Goal: Task Accomplishment & Management: Manage account settings

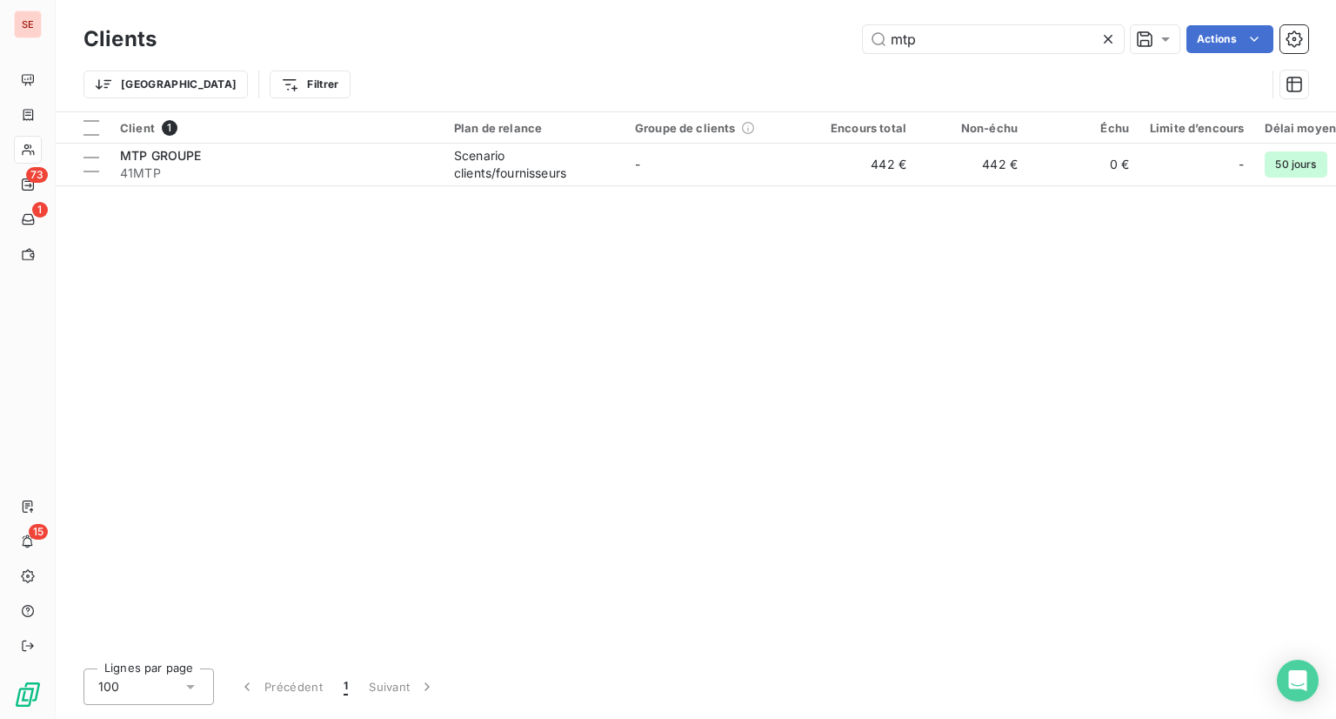
click at [1089, 297] on div "Client 1 Plan de relance Groupe de clients Encours total Non-échu Échu Limite d…" at bounding box center [696, 383] width 1281 height 542
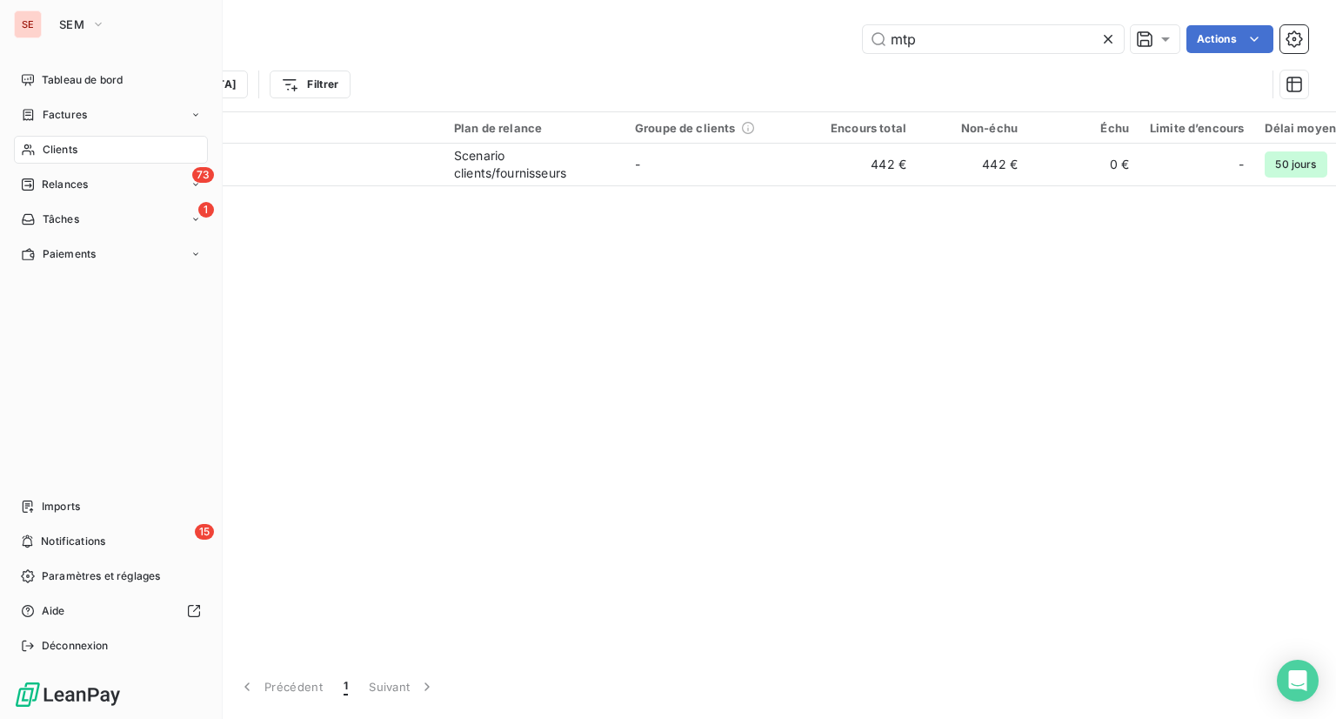
click at [70, 154] on span "Clients" at bounding box center [60, 150] width 35 height 16
click at [74, 147] on span "Clients" at bounding box center [60, 150] width 35 height 16
click at [67, 115] on span "Factures" at bounding box center [65, 115] width 44 height 16
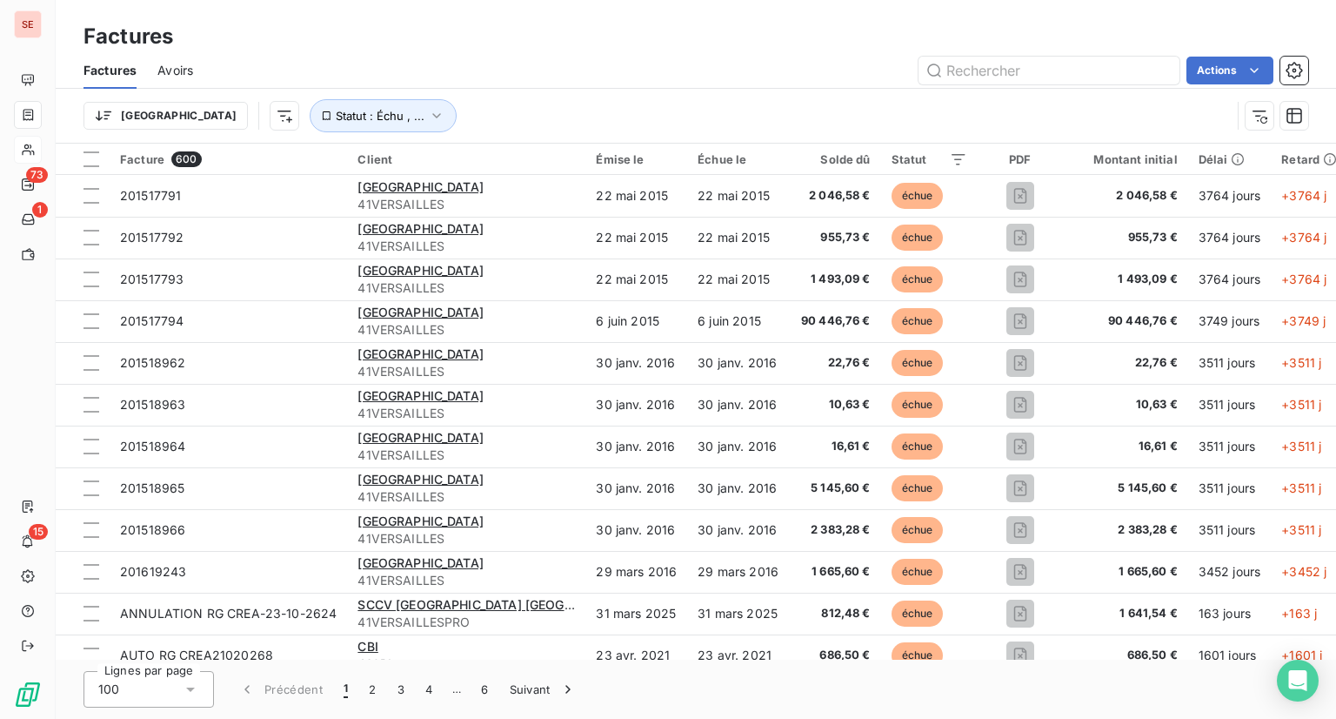
click at [351, 70] on div "Actions" at bounding box center [761, 71] width 1094 height 28
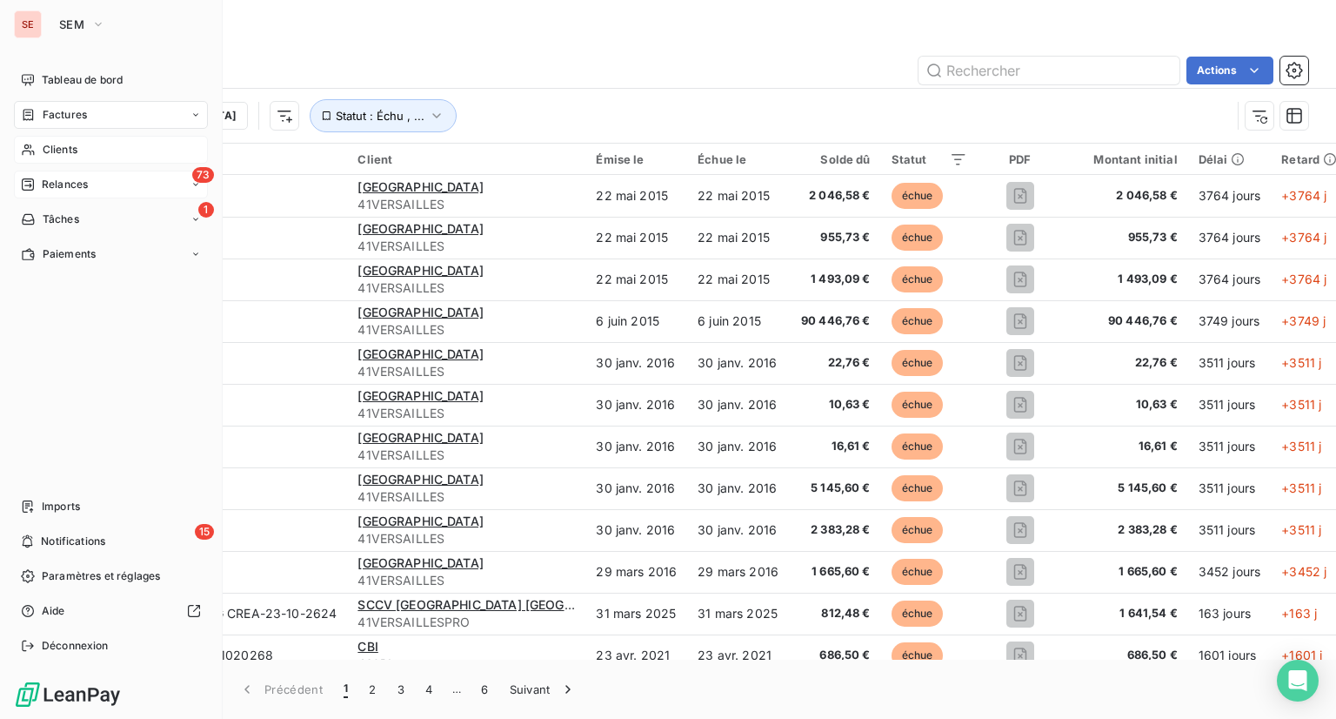
click at [37, 183] on div "Relances" at bounding box center [54, 185] width 67 height 16
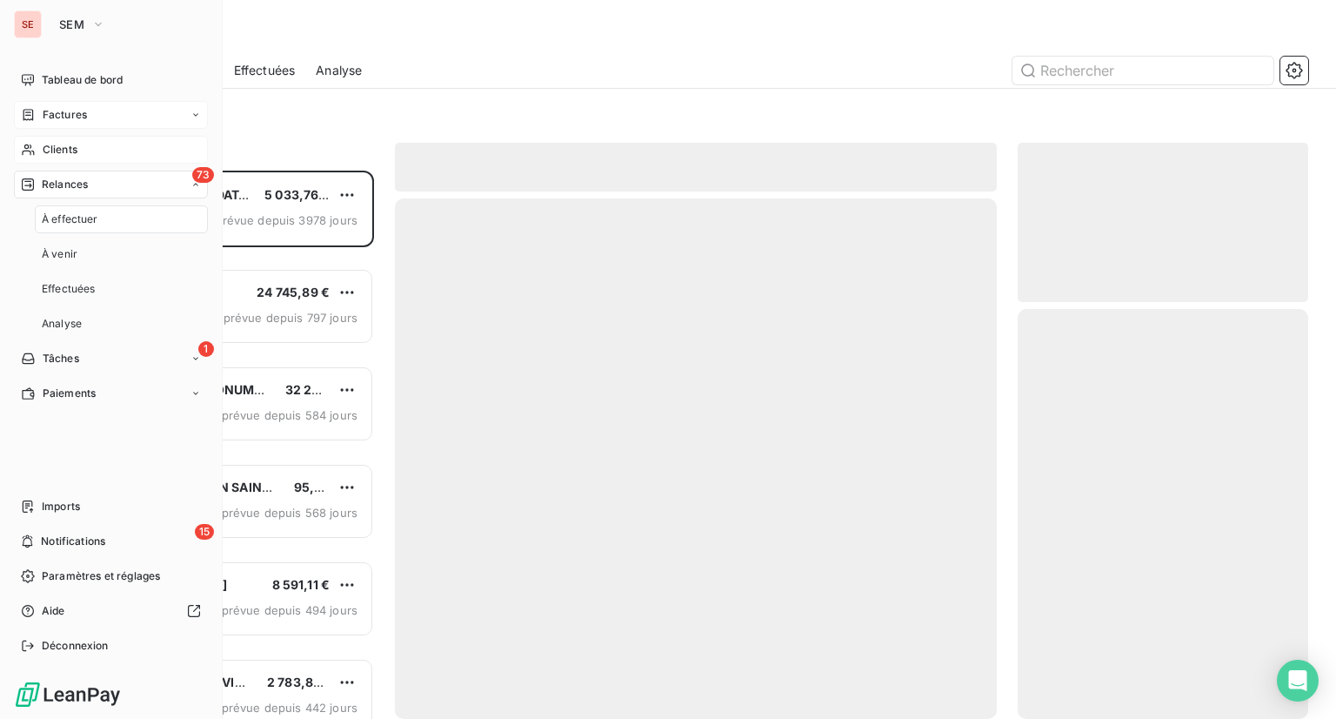
scroll to position [534, 277]
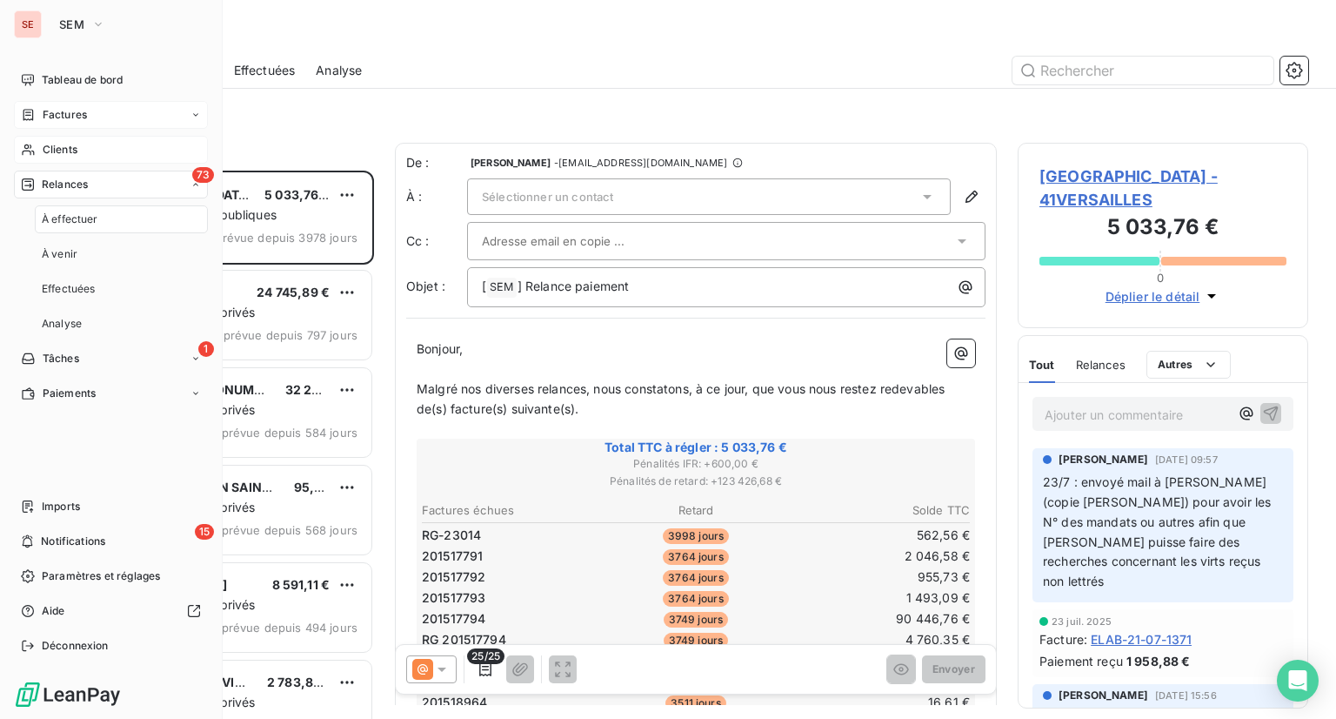
click at [70, 222] on span "À effectuer" at bounding box center [70, 219] width 57 height 16
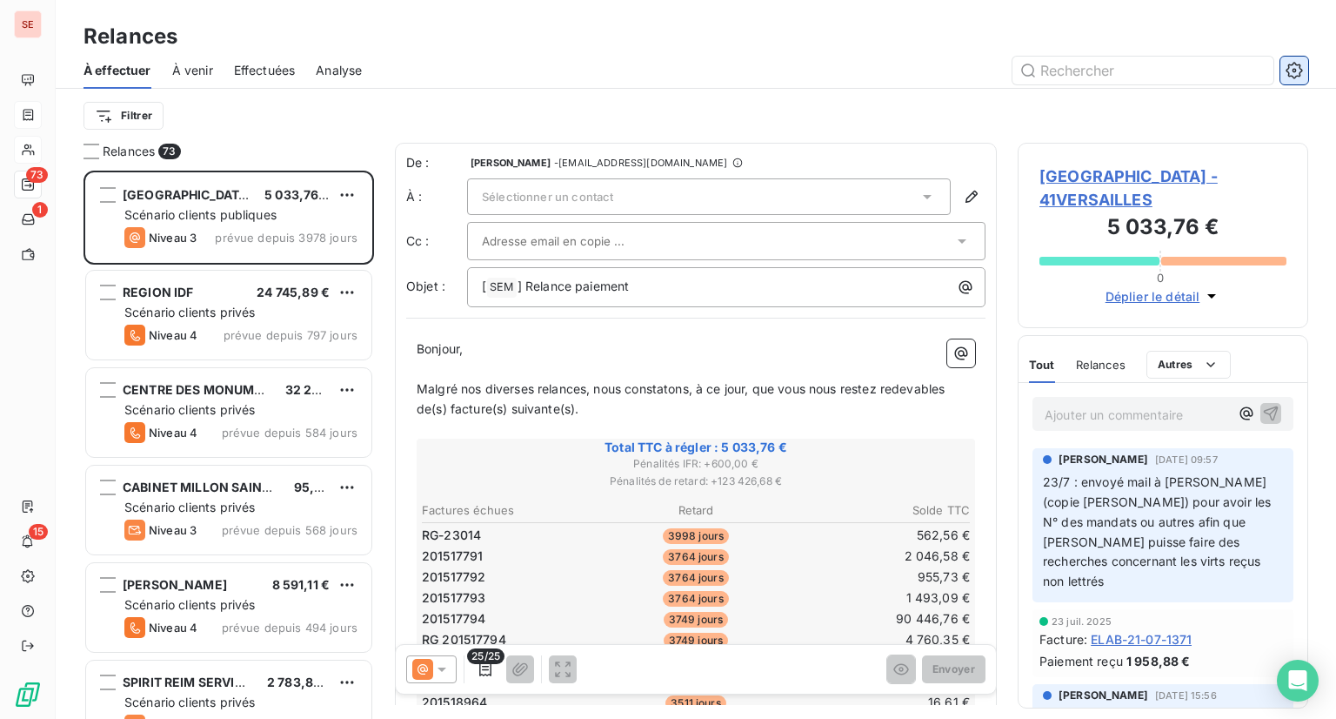
click at [1302, 67] on icon "button" at bounding box center [1294, 70] width 17 height 17
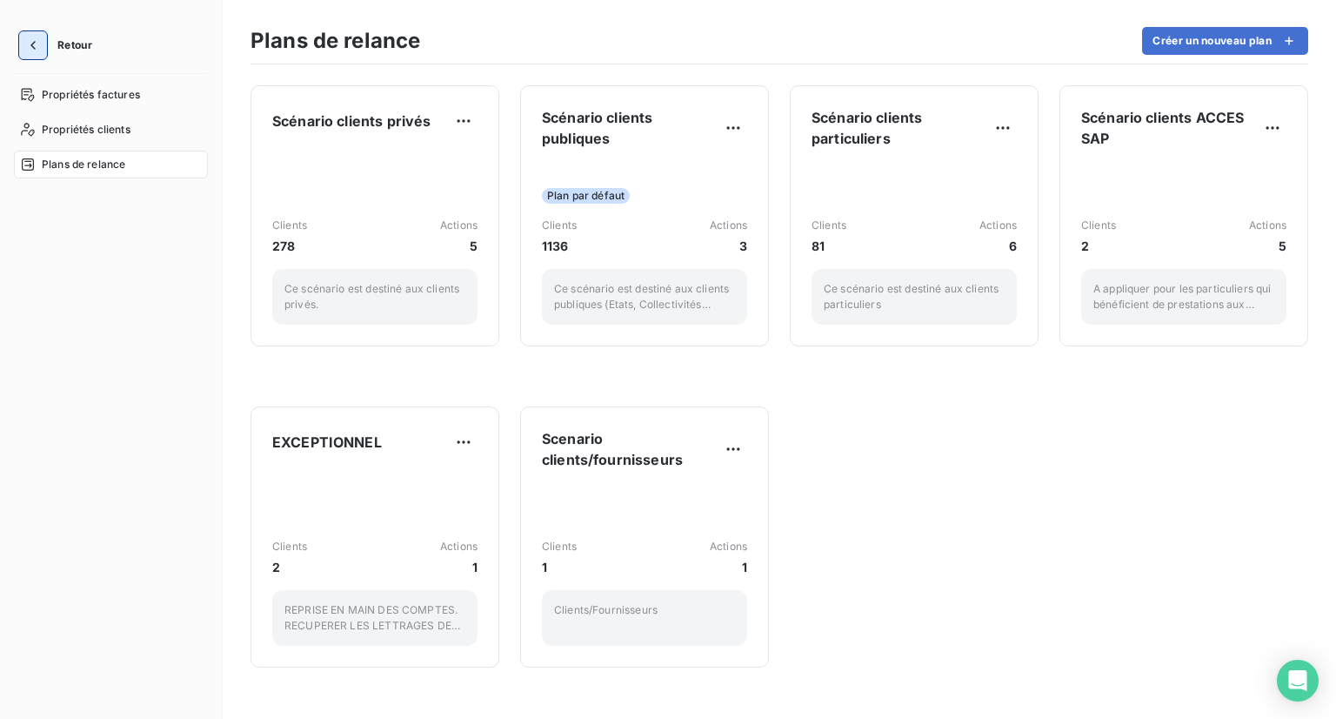
click at [33, 44] on icon "button" at bounding box center [32, 45] width 17 height 17
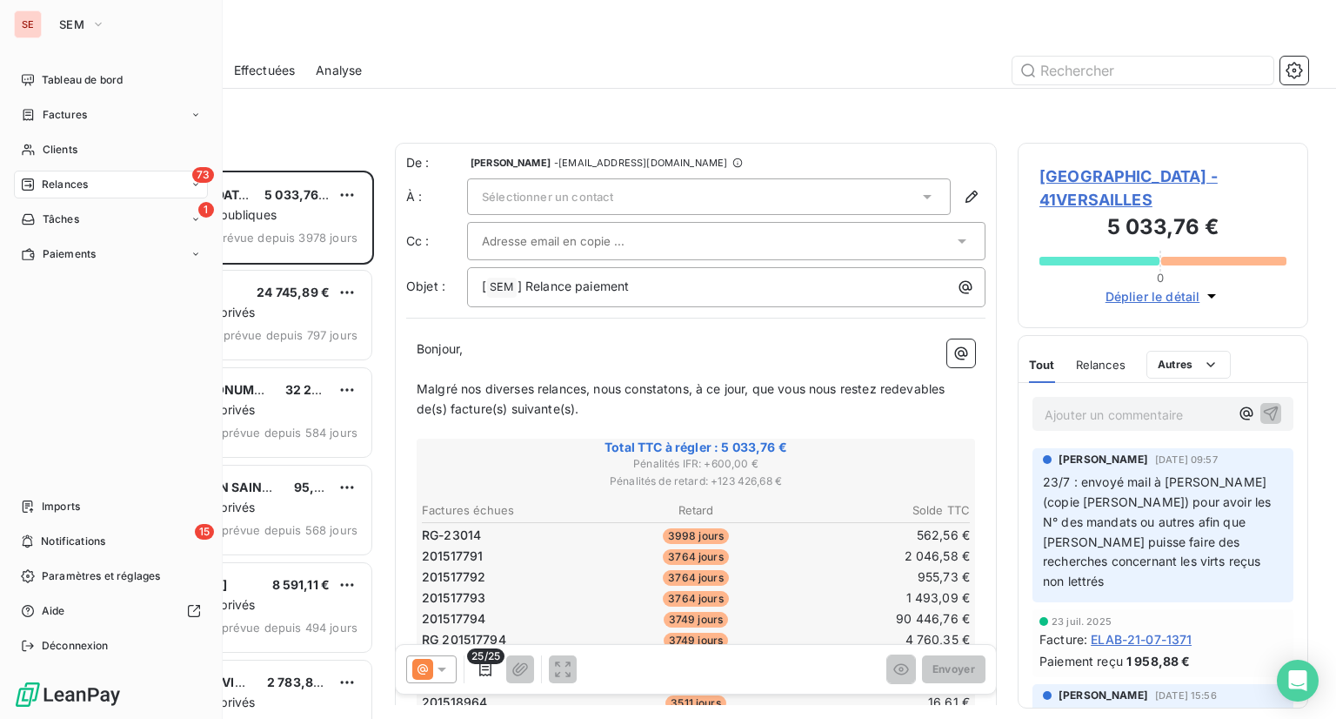
scroll to position [534, 277]
click at [67, 27] on span "SEM" at bounding box center [71, 24] width 25 height 14
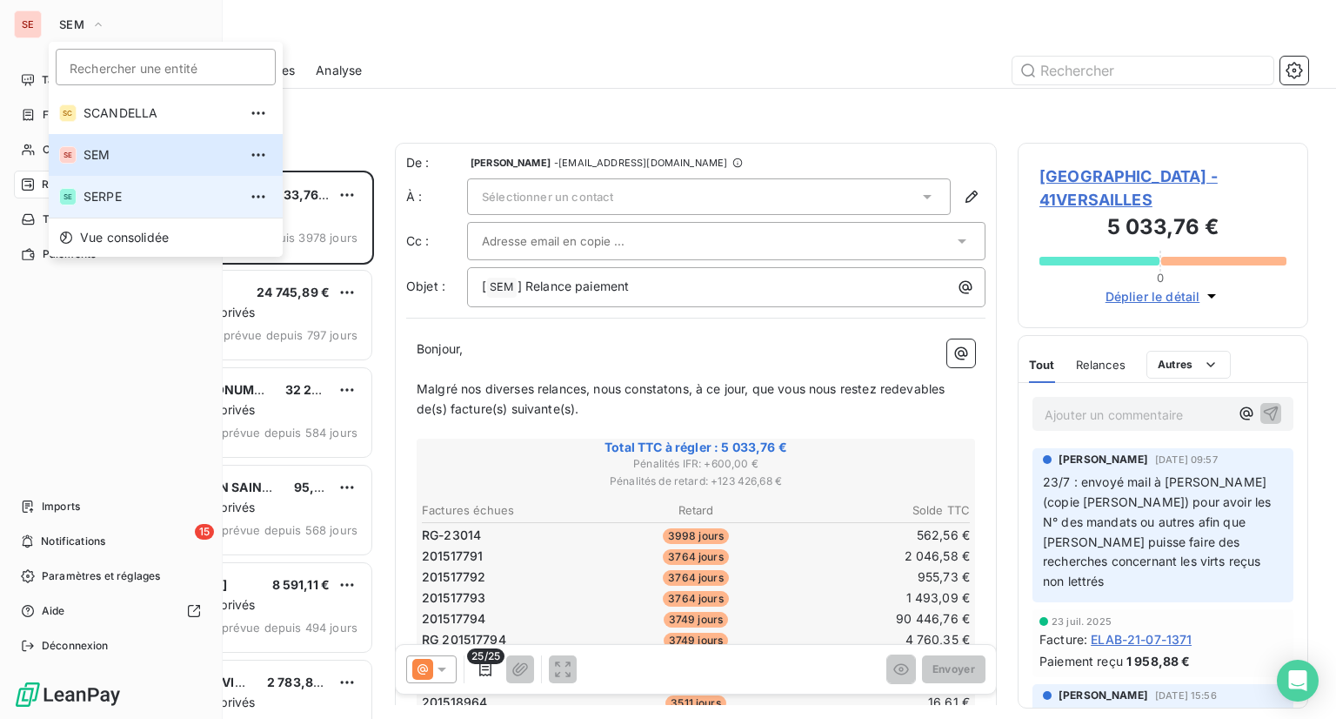
click at [85, 201] on span "SERPE" at bounding box center [161, 196] width 154 height 17
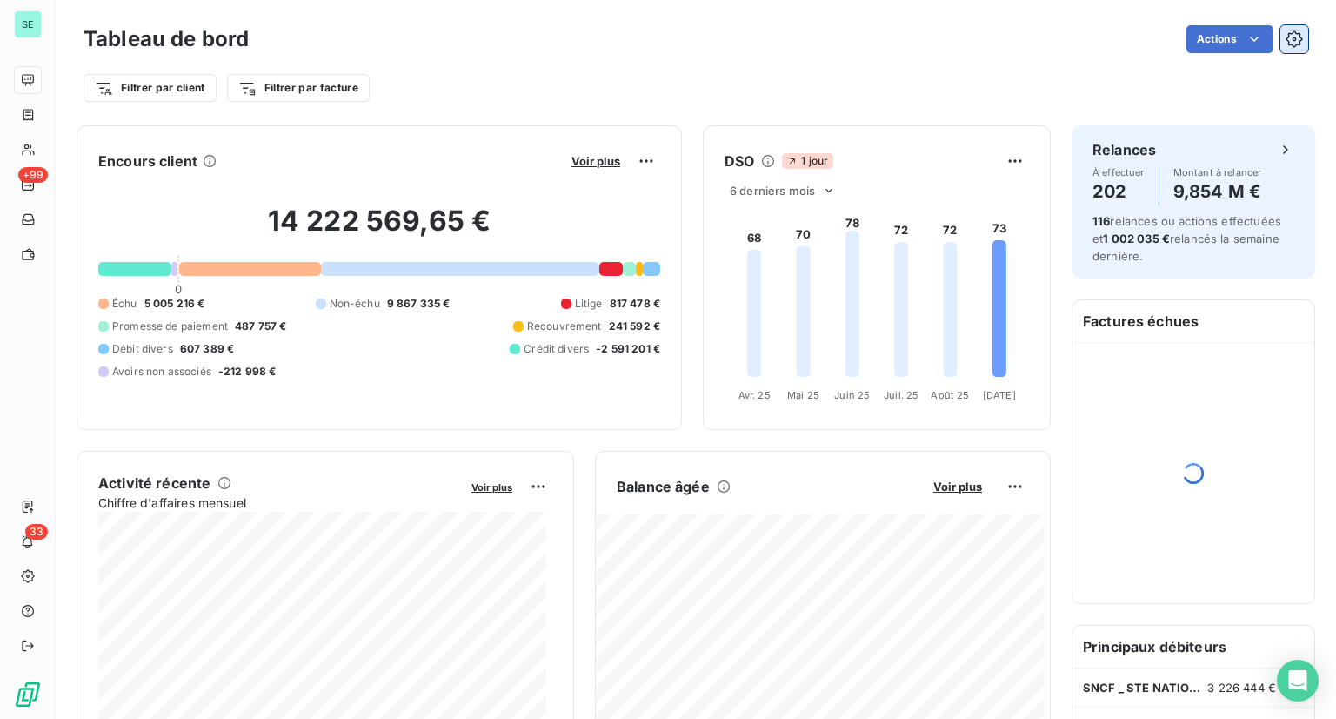
click at [1288, 33] on icon "button" at bounding box center [1294, 38] width 17 height 17
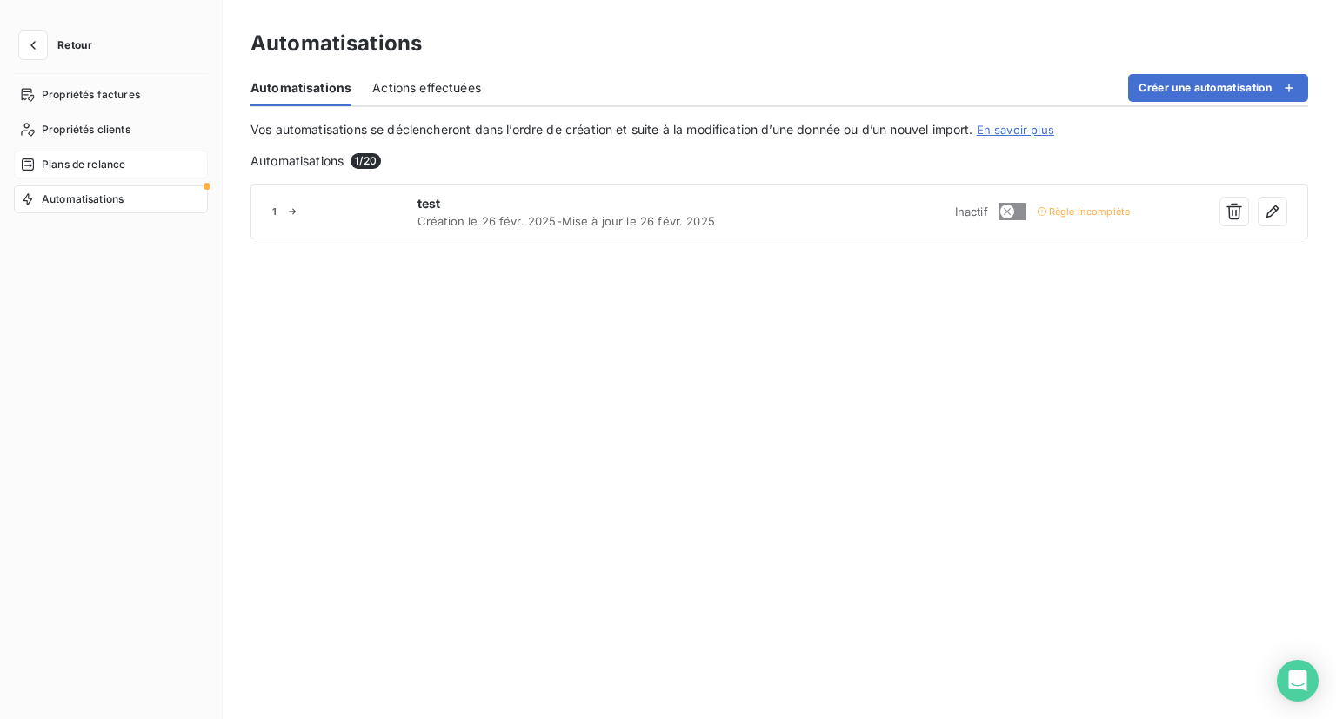
click at [107, 153] on div "Plans de relance" at bounding box center [111, 164] width 194 height 28
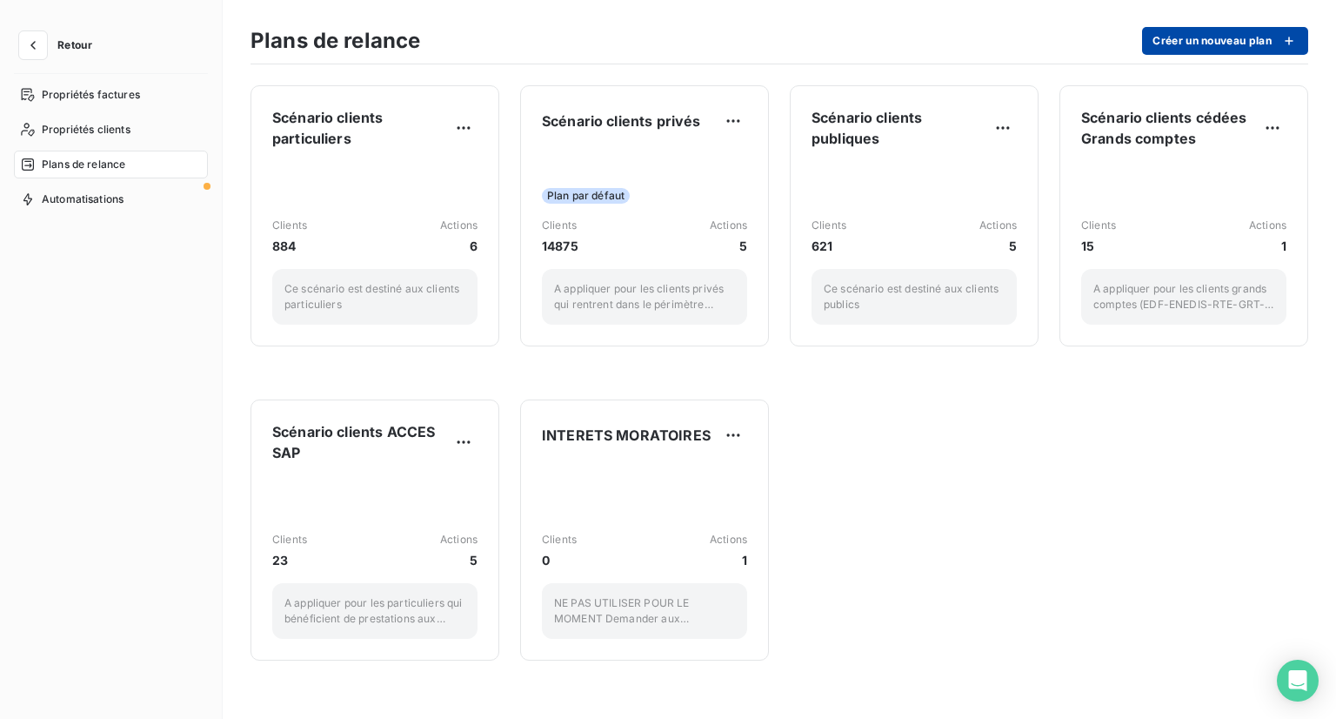
click at [1227, 40] on button "Créer un nouveau plan" at bounding box center [1225, 41] width 166 height 28
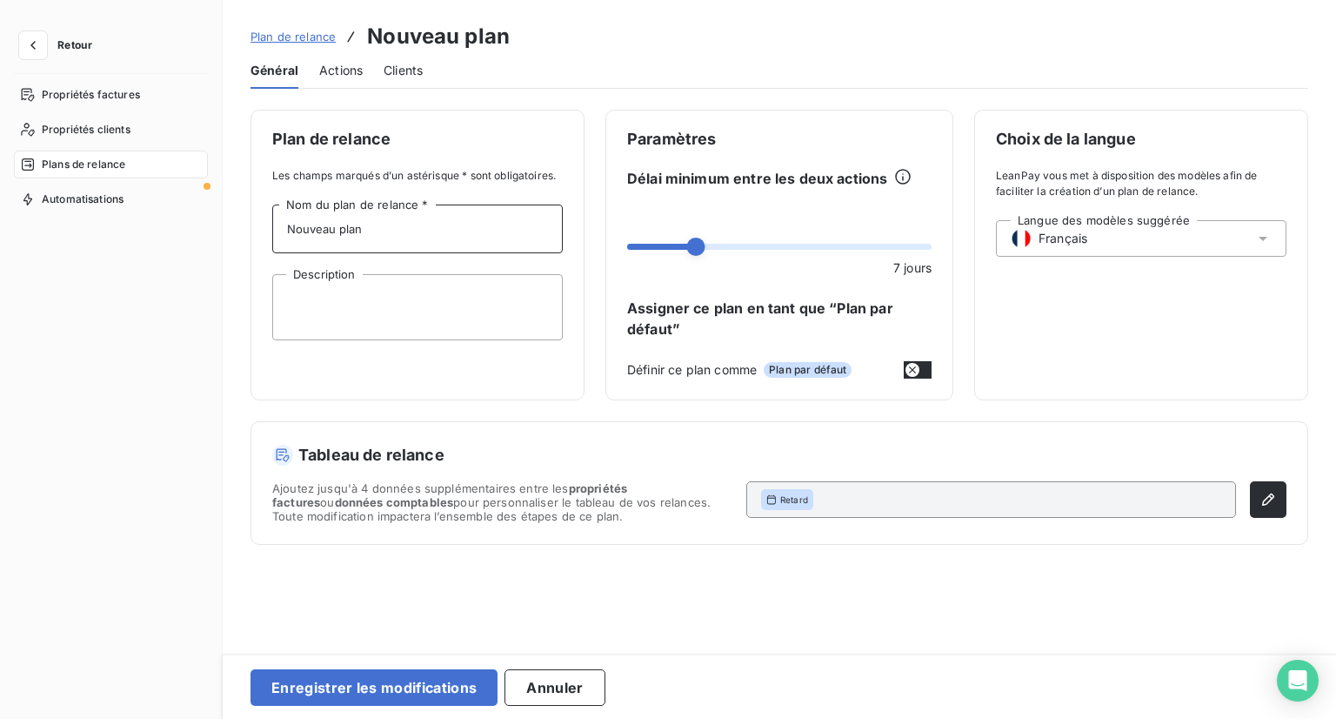
click at [469, 221] on input "Nouveau plan" at bounding box center [417, 228] width 291 height 49
drag, startPoint x: 469, startPoint y: 221, endPoint x: 46, endPoint y: 211, distance: 422.9
click at [46, 211] on div "Retour Propriétés factures Propriétés clients Plans de relance Automatisations …" at bounding box center [668, 359] width 1336 height 719
type input "R"
type input "Scénario Clients/Fournisseurs"
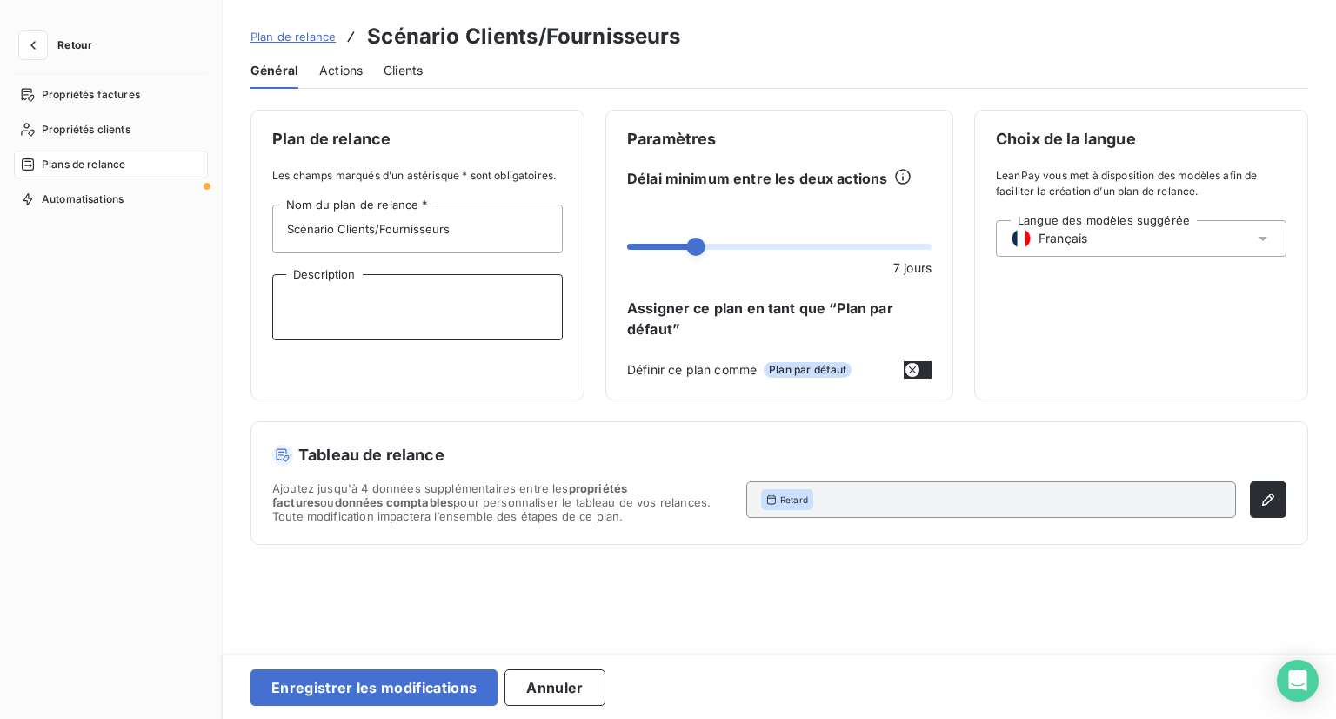
click at [383, 316] on textarea "Description" at bounding box center [417, 307] width 291 height 66
type textarea "Clients/fournisseurs"
click at [932, 256] on span at bounding box center [922, 246] width 18 height 18
click at [1268, 498] on icon "button" at bounding box center [1268, 499] width 17 height 17
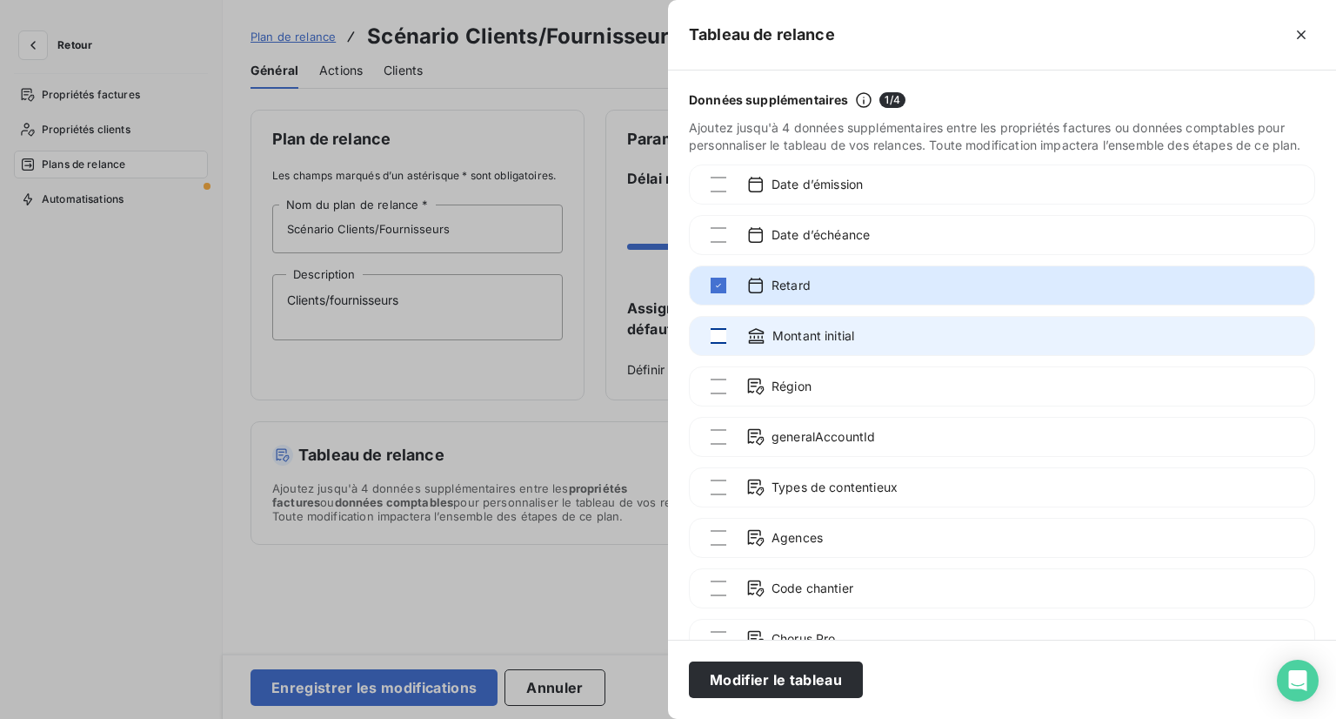
click at [720, 344] on div at bounding box center [719, 336] width 16 height 16
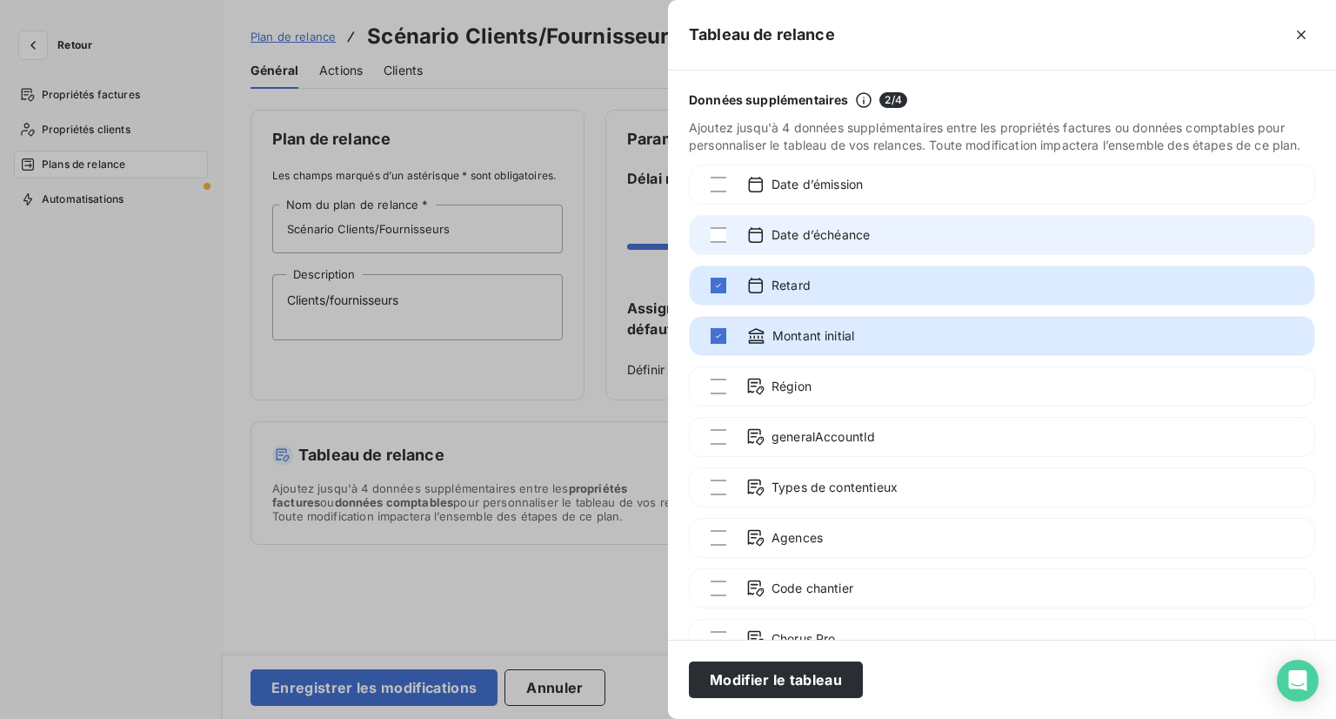
click at [710, 248] on div "Date d’échéance" at bounding box center [1002, 235] width 626 height 40
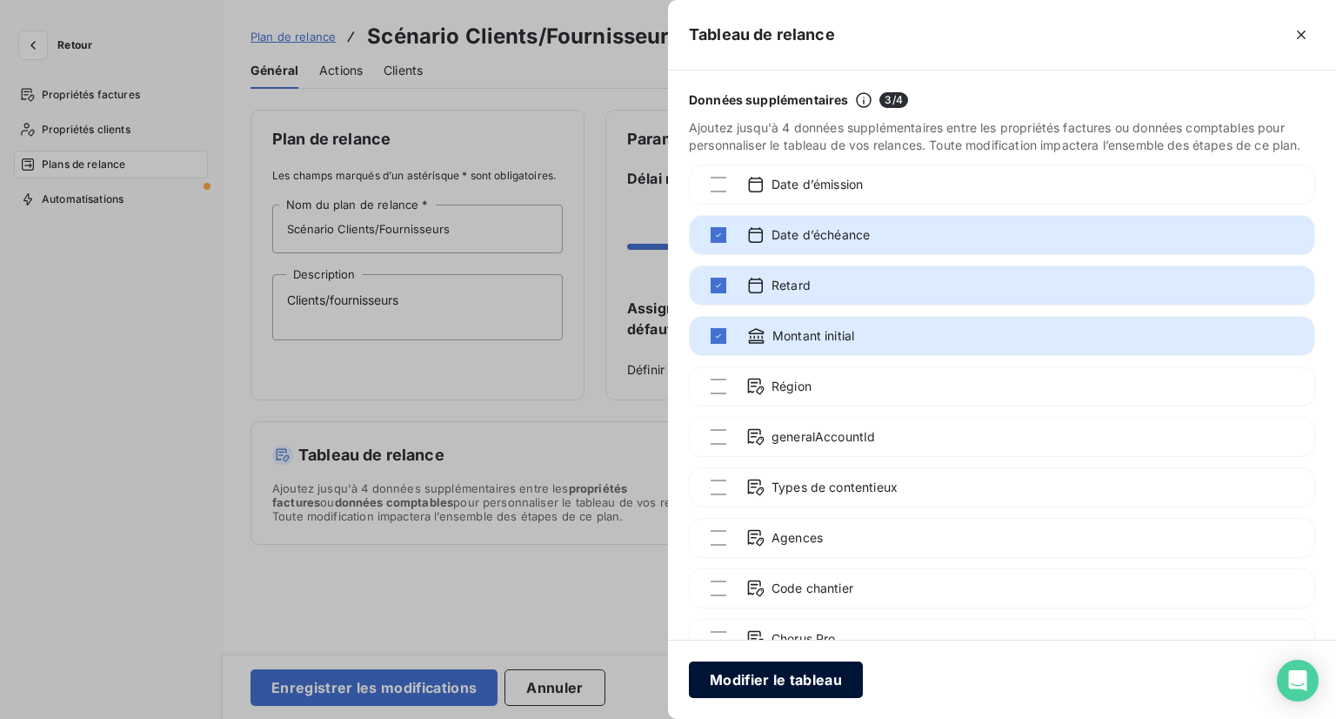
click at [720, 672] on button "Modifier le tableau" at bounding box center [776, 679] width 174 height 37
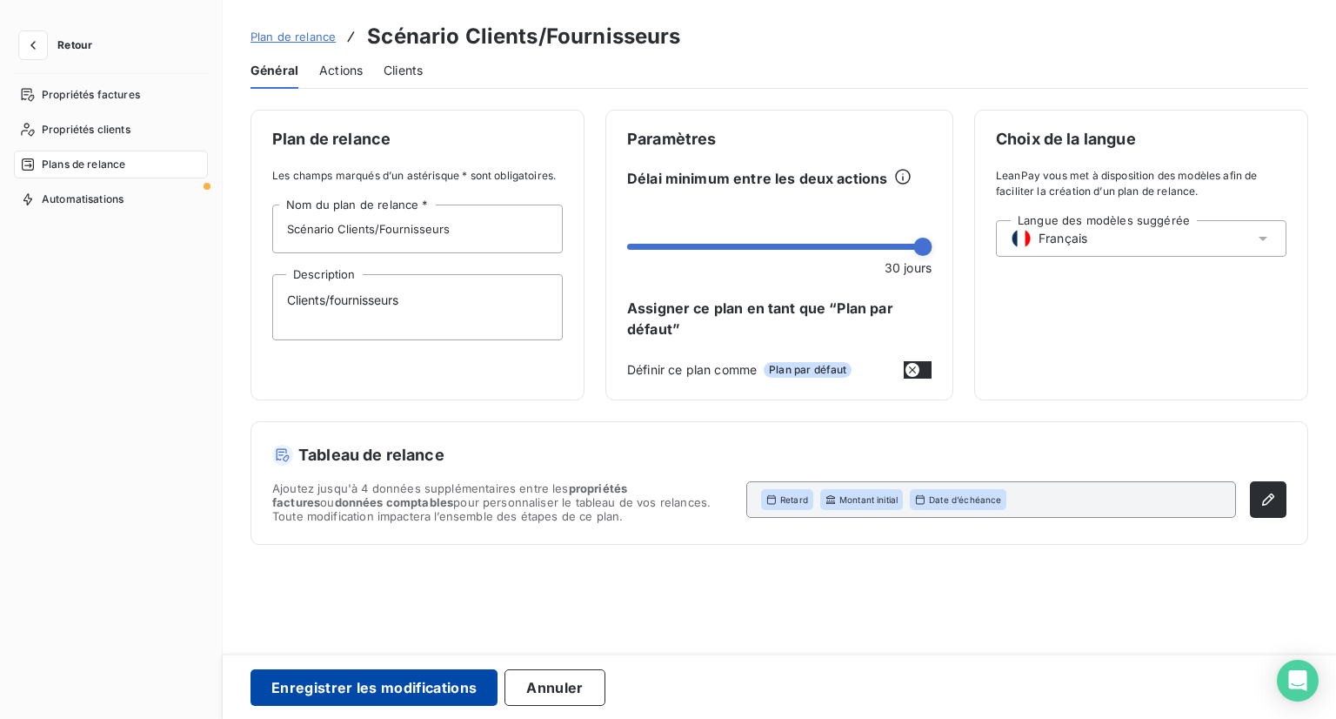
click at [463, 674] on button "Enregistrer les modifications" at bounding box center [374, 687] width 247 height 37
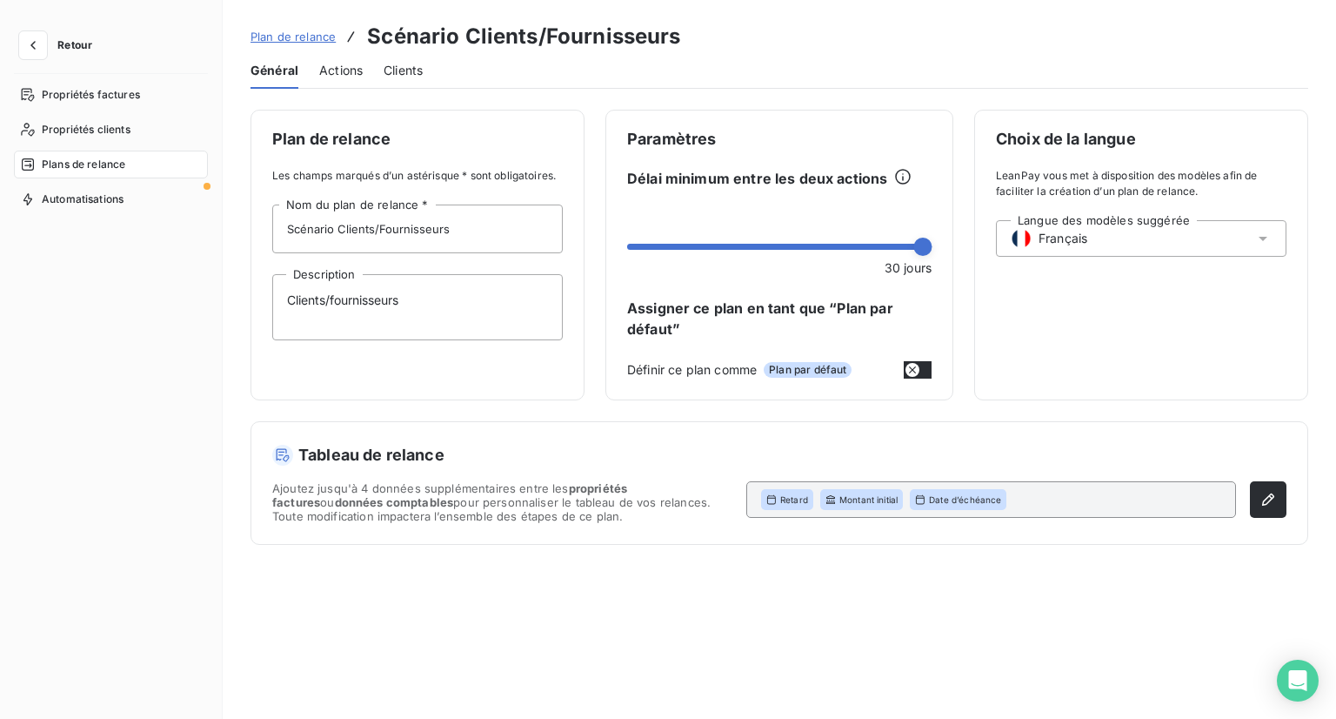
click at [354, 75] on span "Actions" at bounding box center [340, 70] width 43 height 17
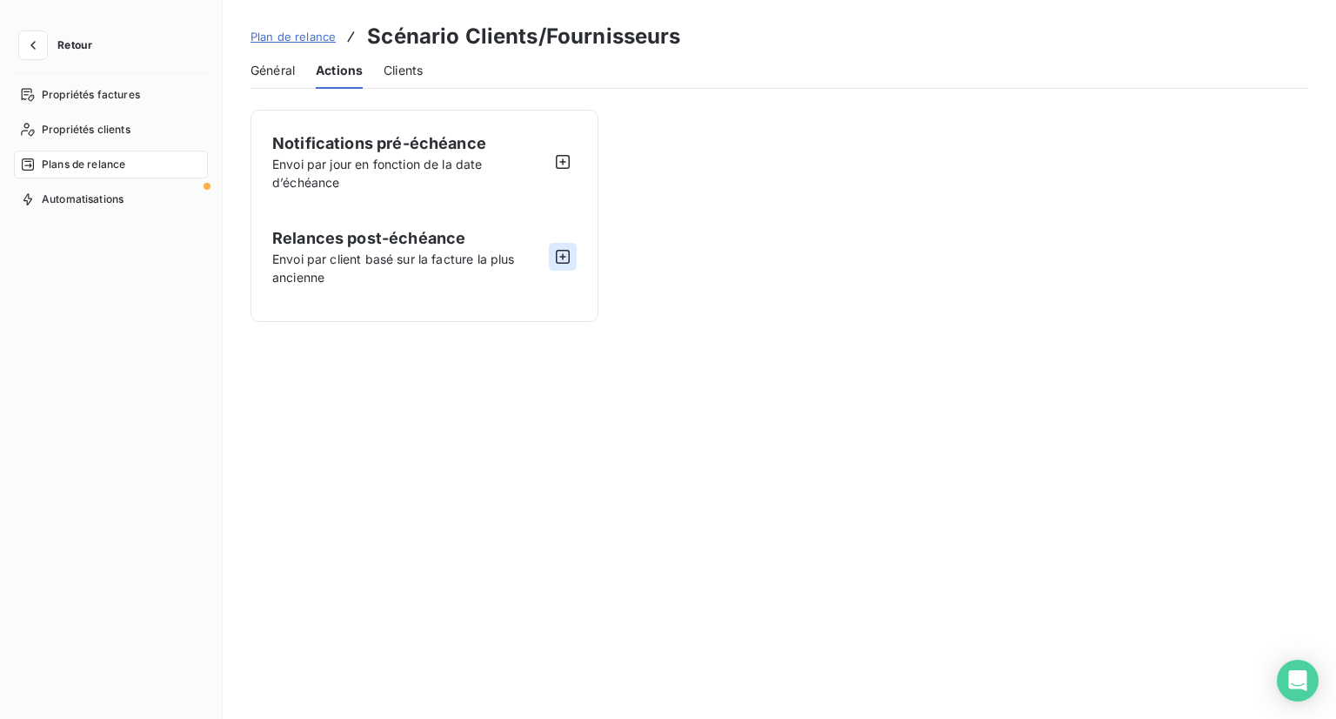
click at [571, 257] on icon "button" at bounding box center [562, 256] width 17 height 17
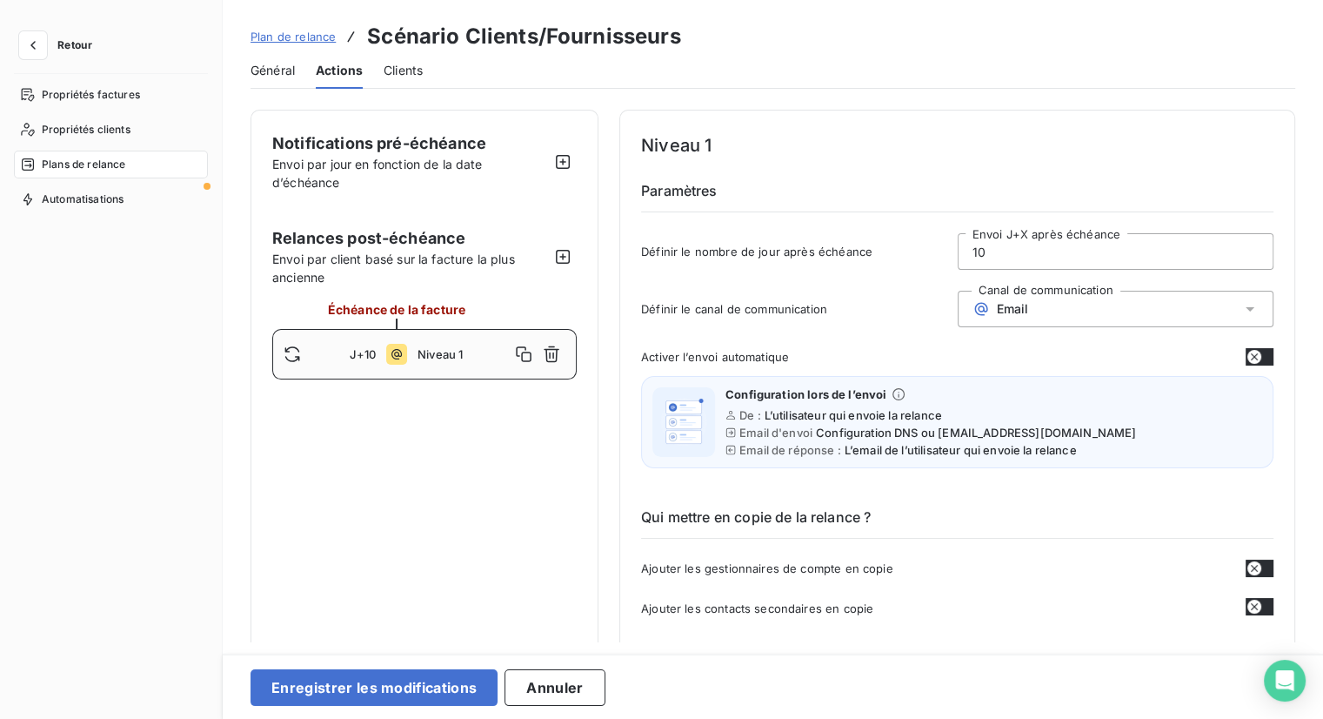
drag, startPoint x: 1021, startPoint y: 251, endPoint x: 858, endPoint y: 254, distance: 163.6
click at [858, 254] on div "Définir le nombre de jour après échéance 10 Envoi J+X après échéance" at bounding box center [957, 256] width 632 height 47
type input "90"
type button "on"
click at [1057, 318] on div "Email" at bounding box center [1116, 309] width 317 height 37
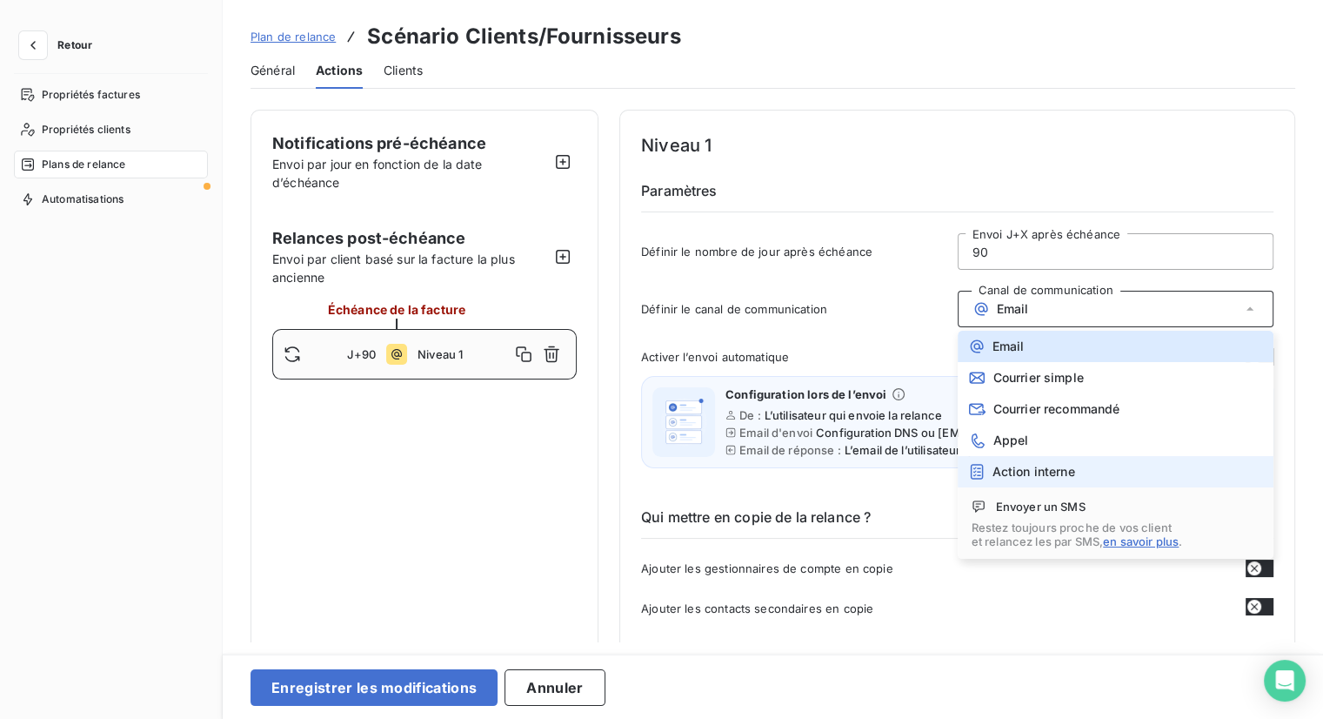
click at [1042, 471] on span "Action interne" at bounding box center [1034, 472] width 83 height 14
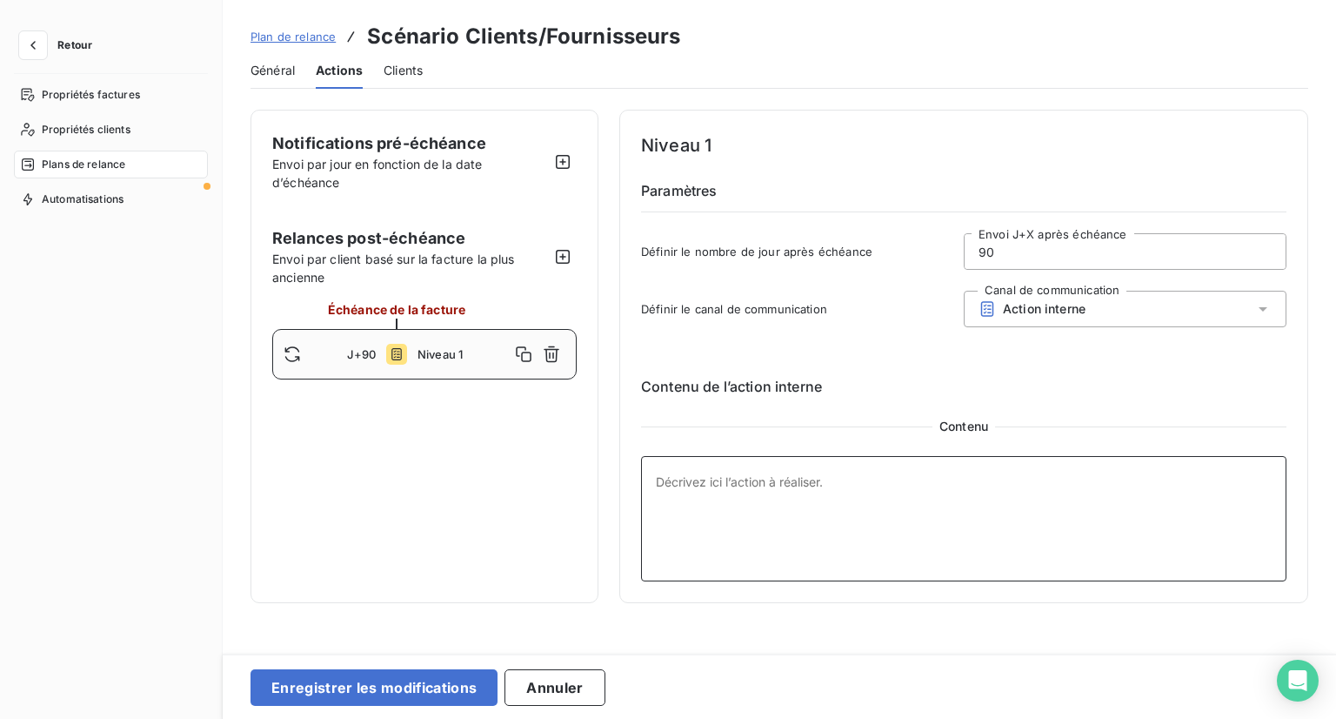
click at [807, 477] on textarea at bounding box center [963, 518] width 645 height 125
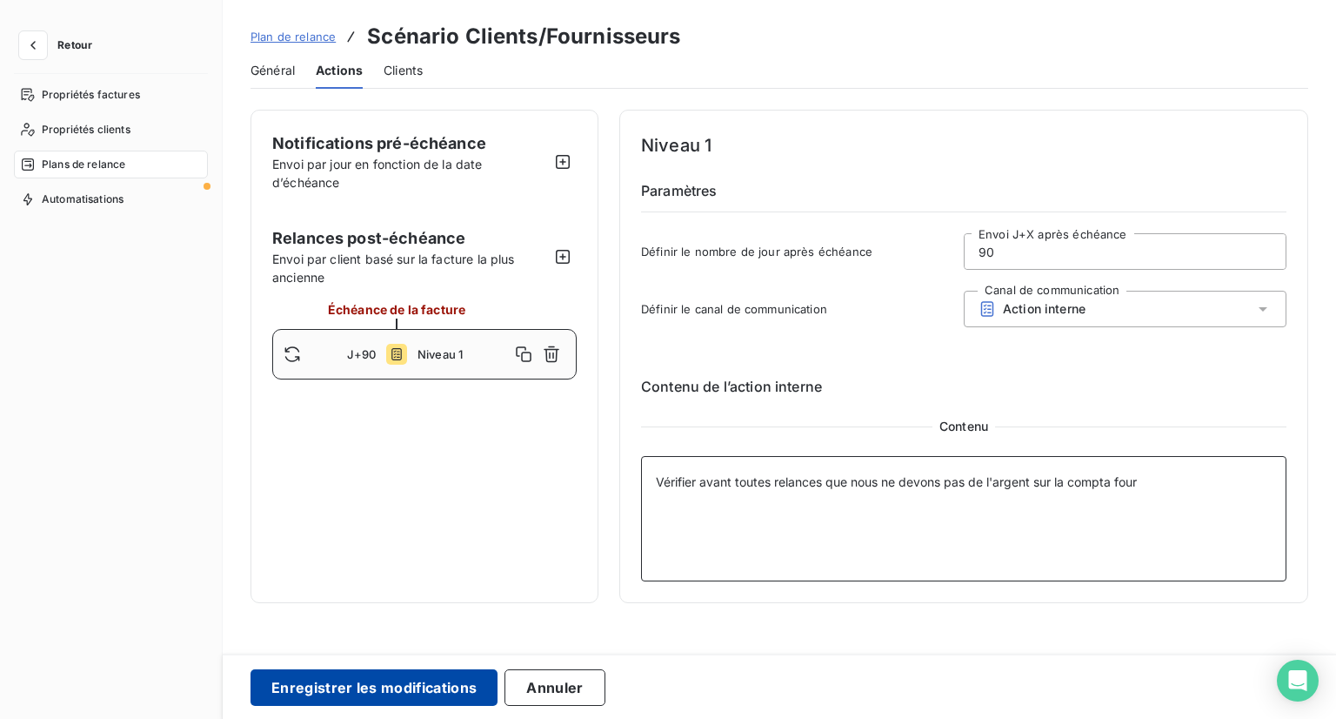
type textarea "Vérifier avant toutes relances que nous ne devons pas de l'argent sur la compta…"
click at [313, 692] on button "Enregistrer les modifications" at bounding box center [374, 687] width 247 height 37
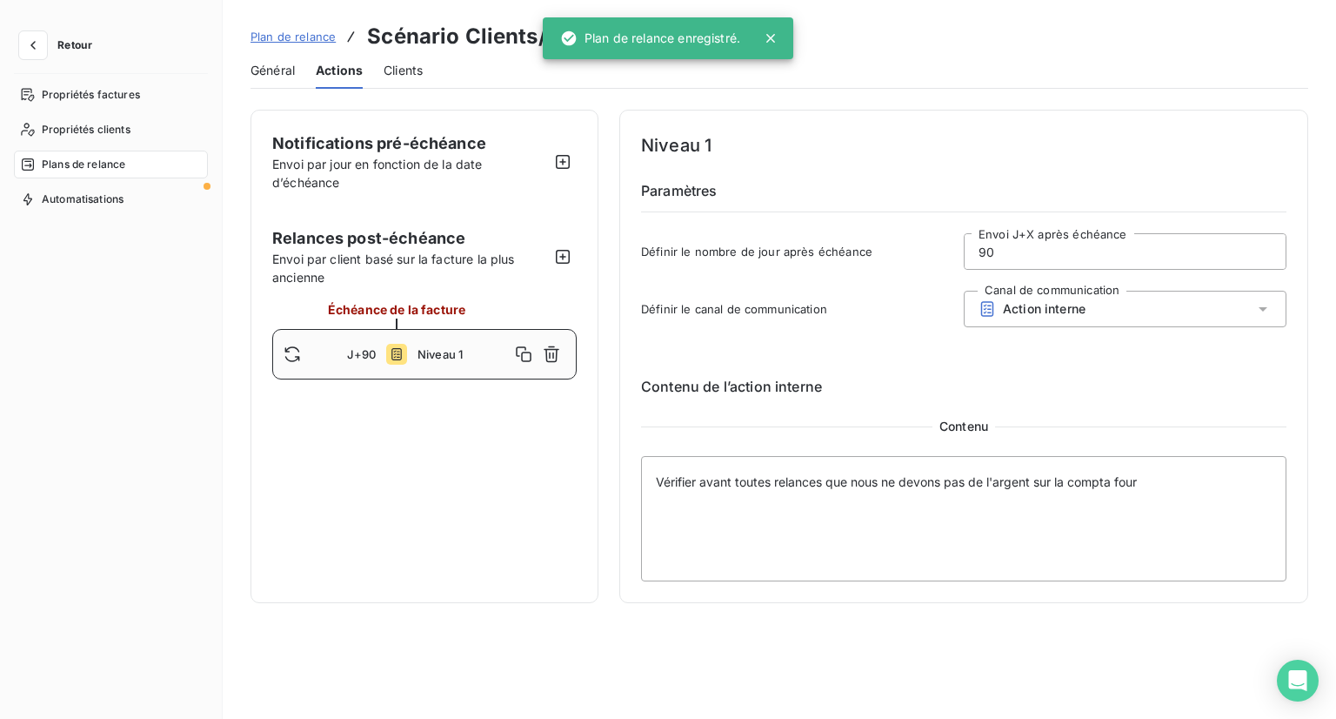
click at [70, 46] on span "Retour" at bounding box center [74, 45] width 35 height 10
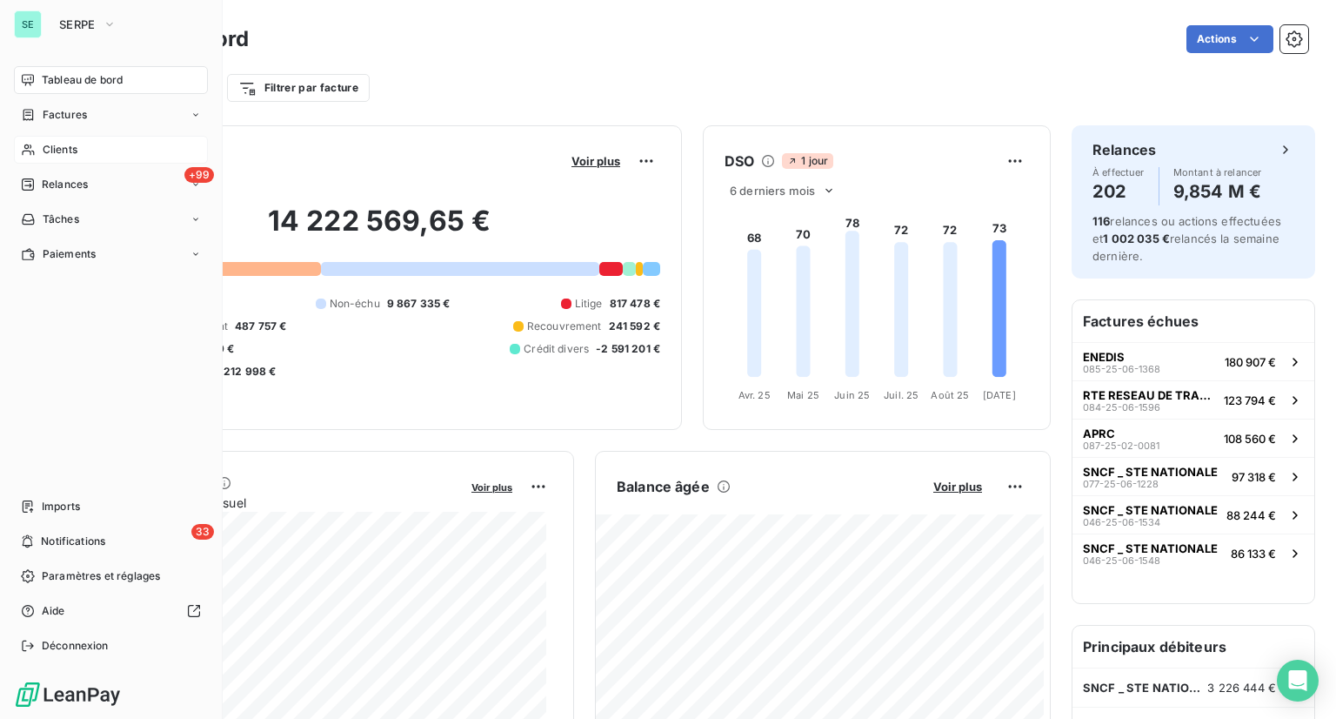
click at [44, 144] on span "Clients" at bounding box center [60, 150] width 35 height 16
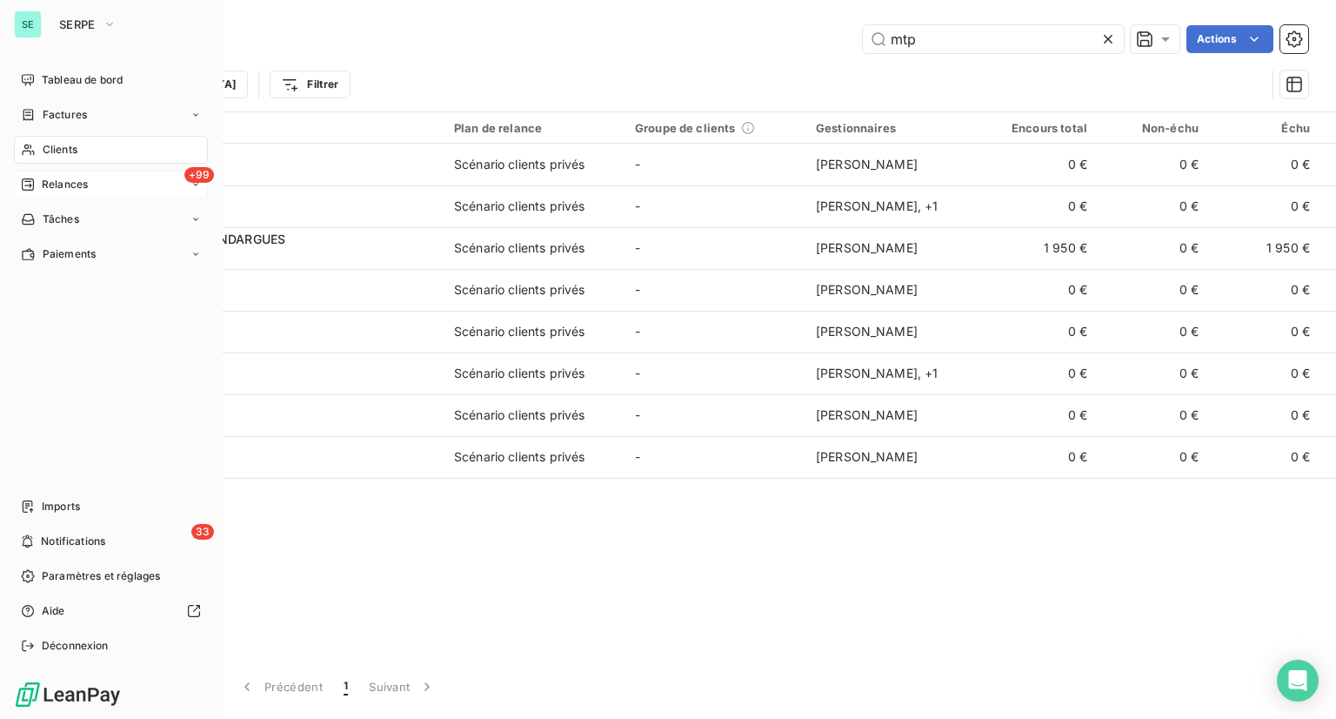
click at [38, 187] on div "Relances" at bounding box center [54, 185] width 67 height 16
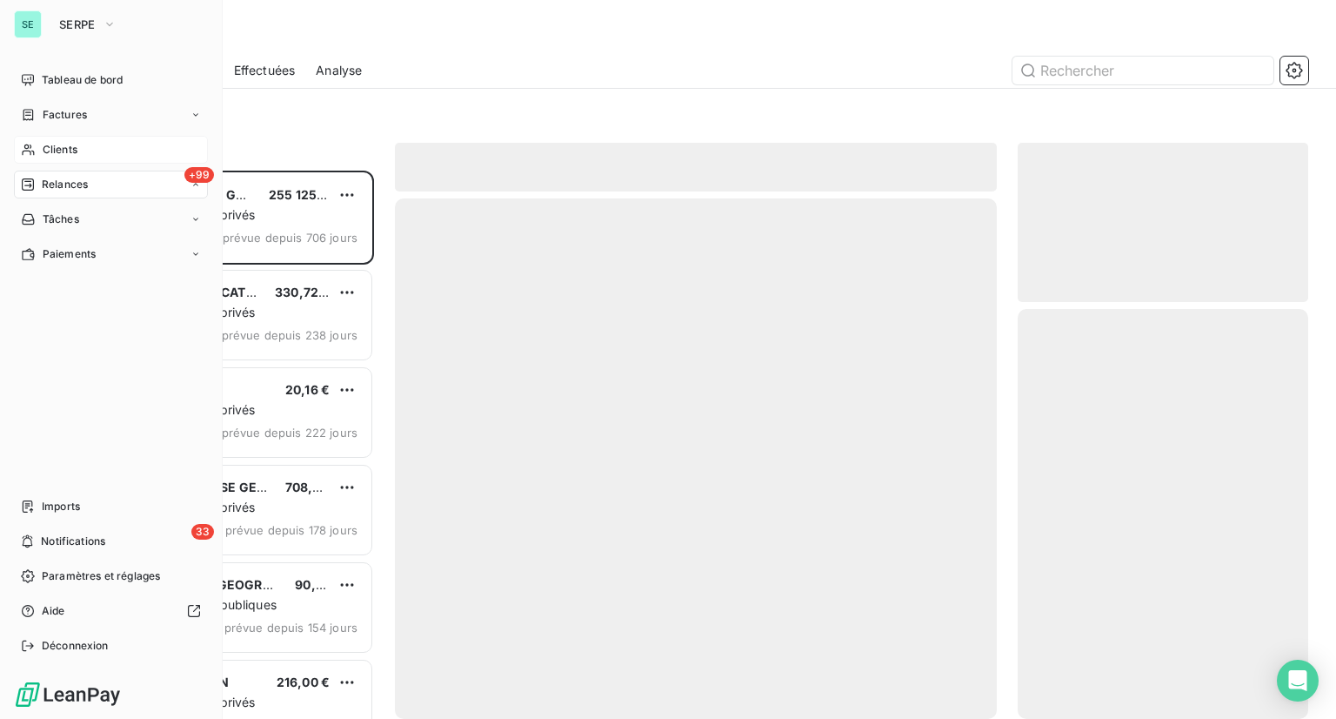
scroll to position [534, 277]
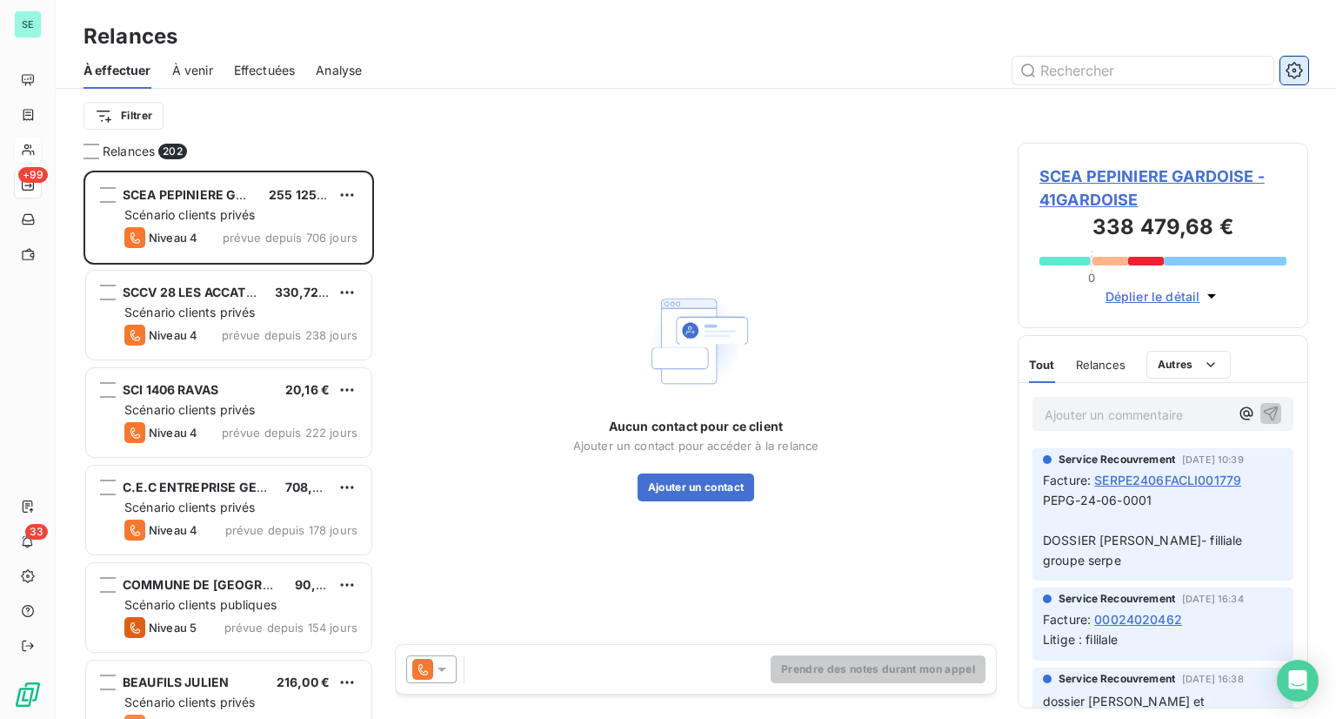
click at [1296, 73] on icon "button" at bounding box center [1294, 70] width 17 height 17
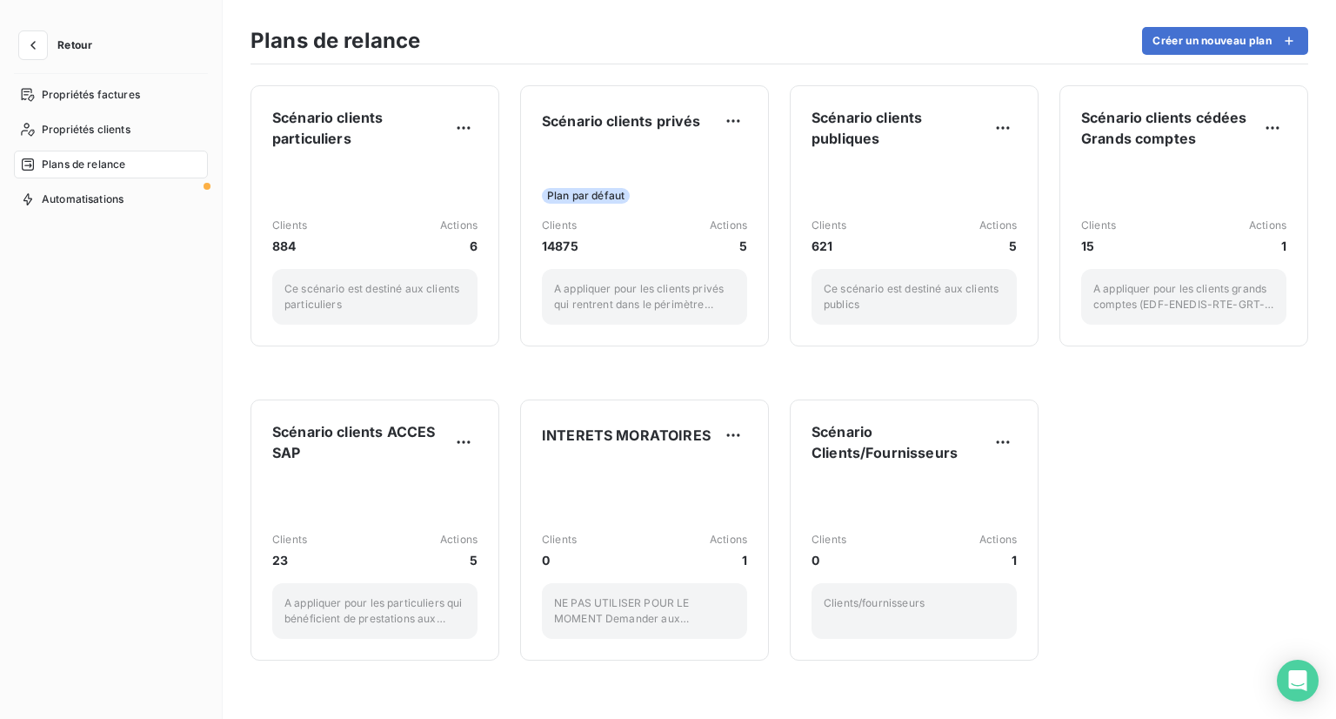
click at [1168, 516] on div "Scénario clients particuliers Clients 884 Actions [DATE] scénario est destiné a…" at bounding box center [780, 391] width 1114 height 654
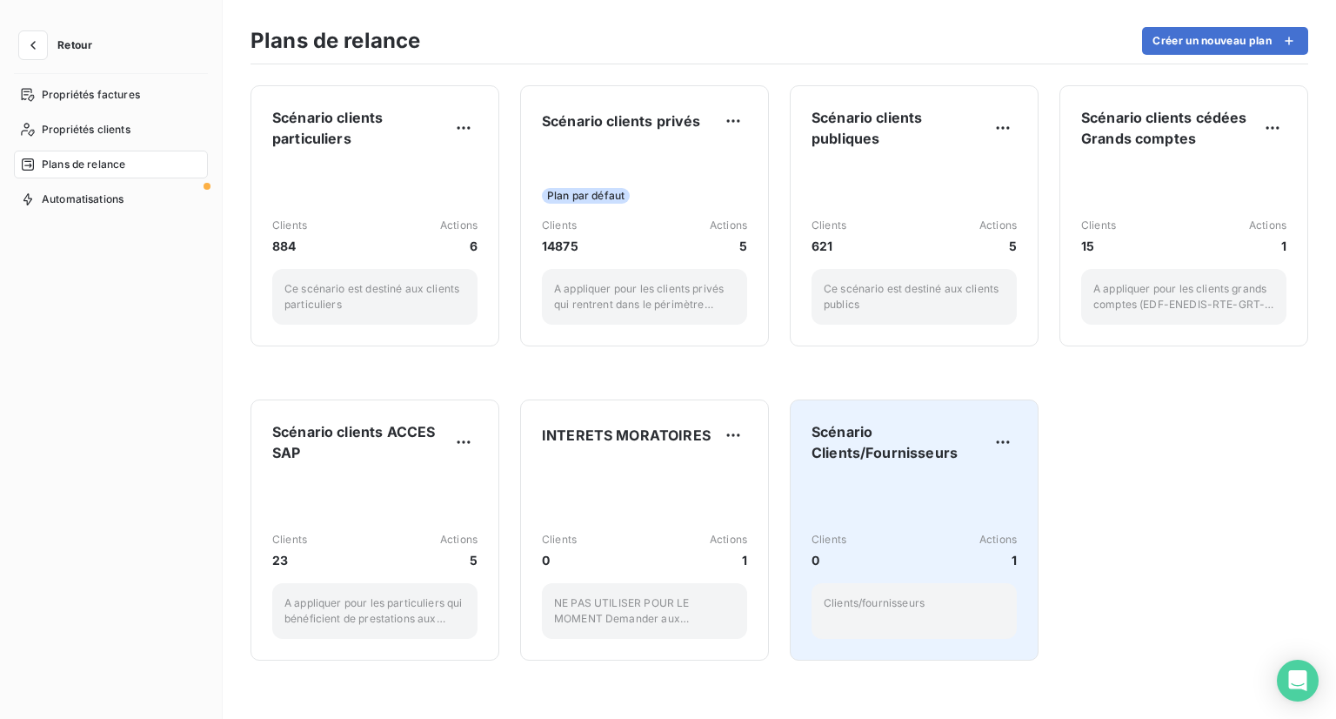
click at [862, 479] on div "Clients 0 Actions 1 Clients/fournisseurs" at bounding box center [914, 558] width 205 height 162
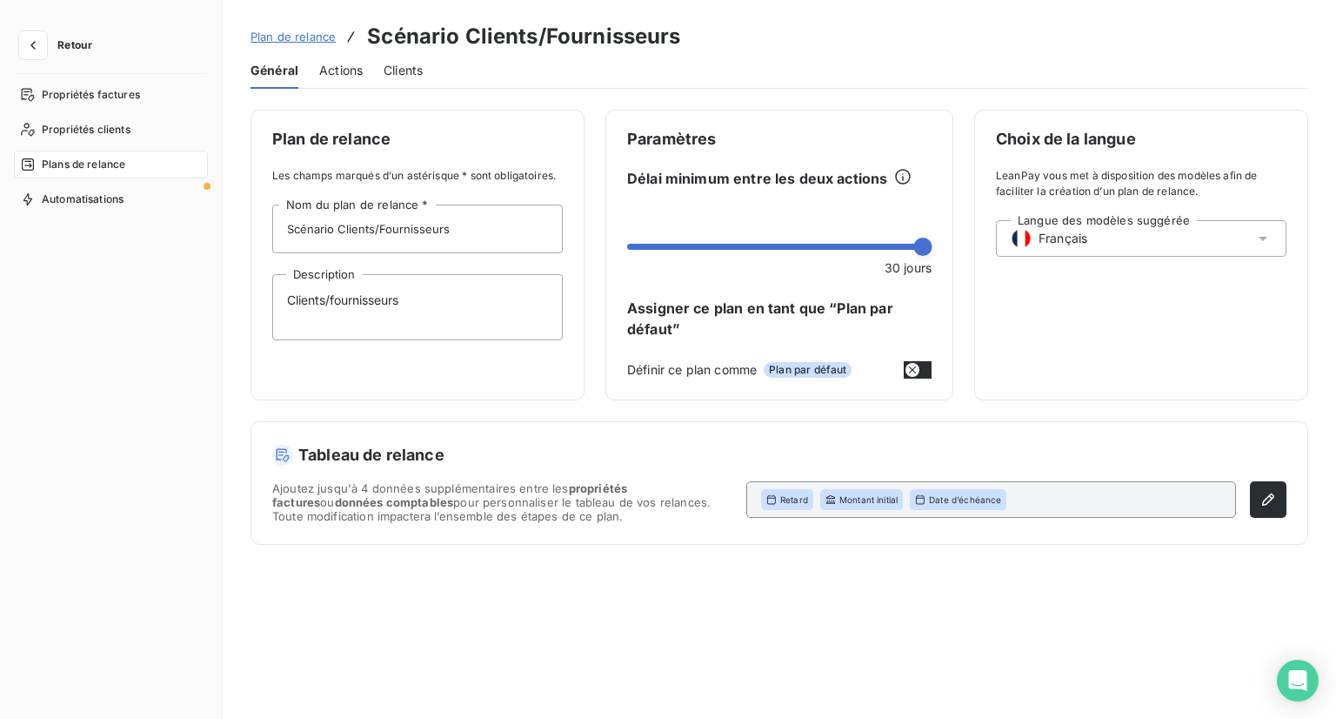
click at [355, 68] on span "Actions" at bounding box center [340, 70] width 43 height 17
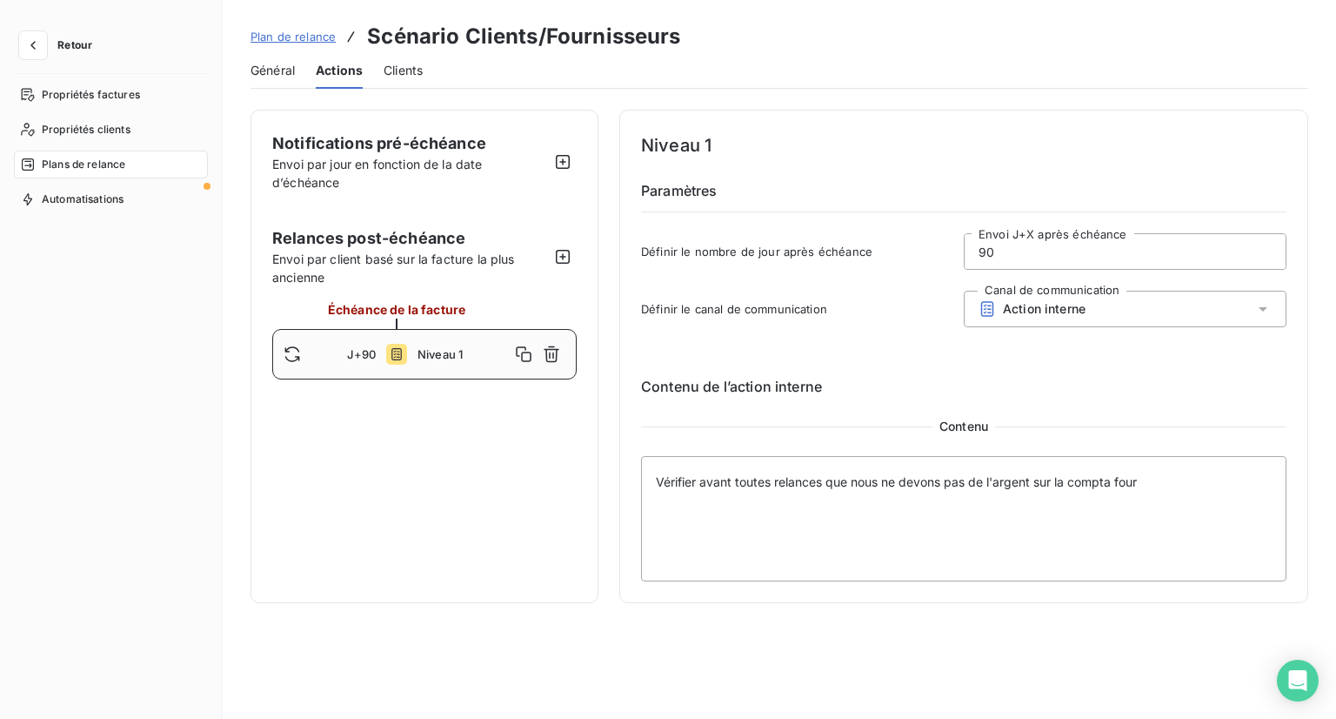
drag, startPoint x: 1008, startPoint y: 248, endPoint x: 957, endPoint y: 257, distance: 52.1
click at [957, 257] on div "Définir le nombre de jour après échéance 90 Envoi J+X après échéance" at bounding box center [963, 256] width 645 height 47
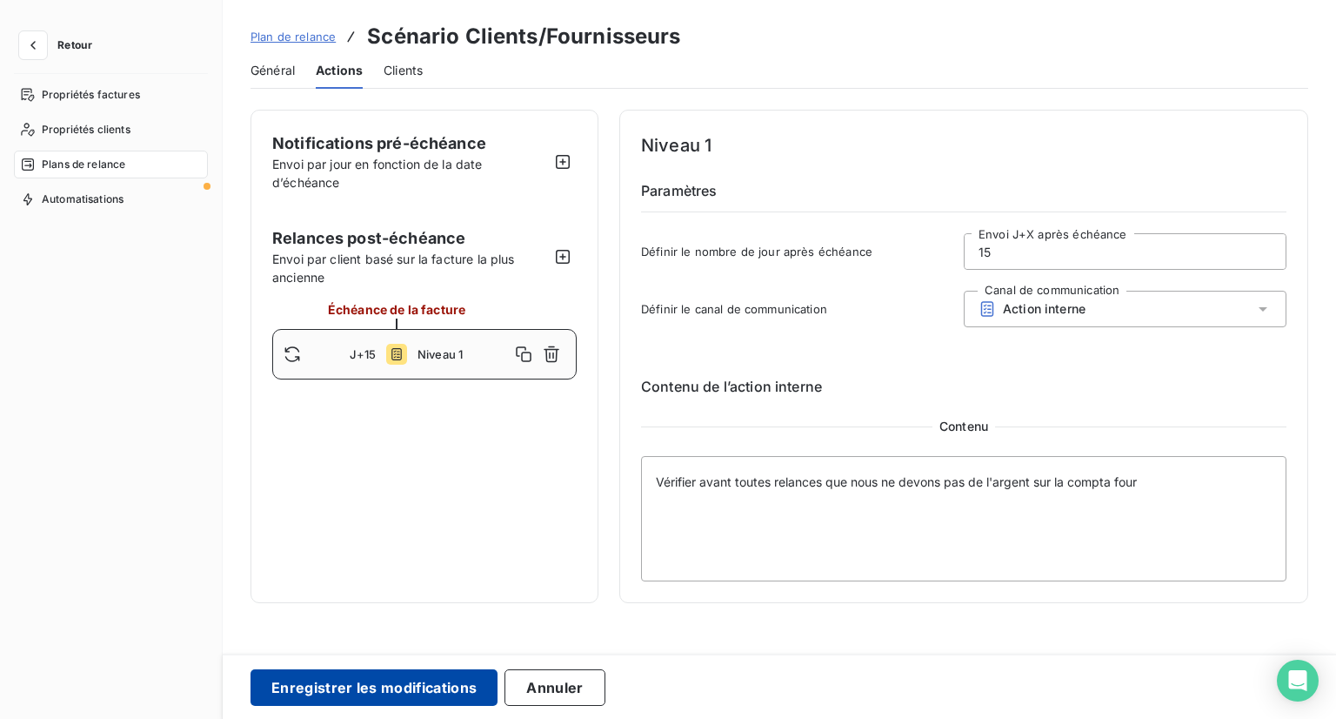
type input "15"
click at [399, 686] on button "Enregistrer les modifications" at bounding box center [374, 687] width 247 height 37
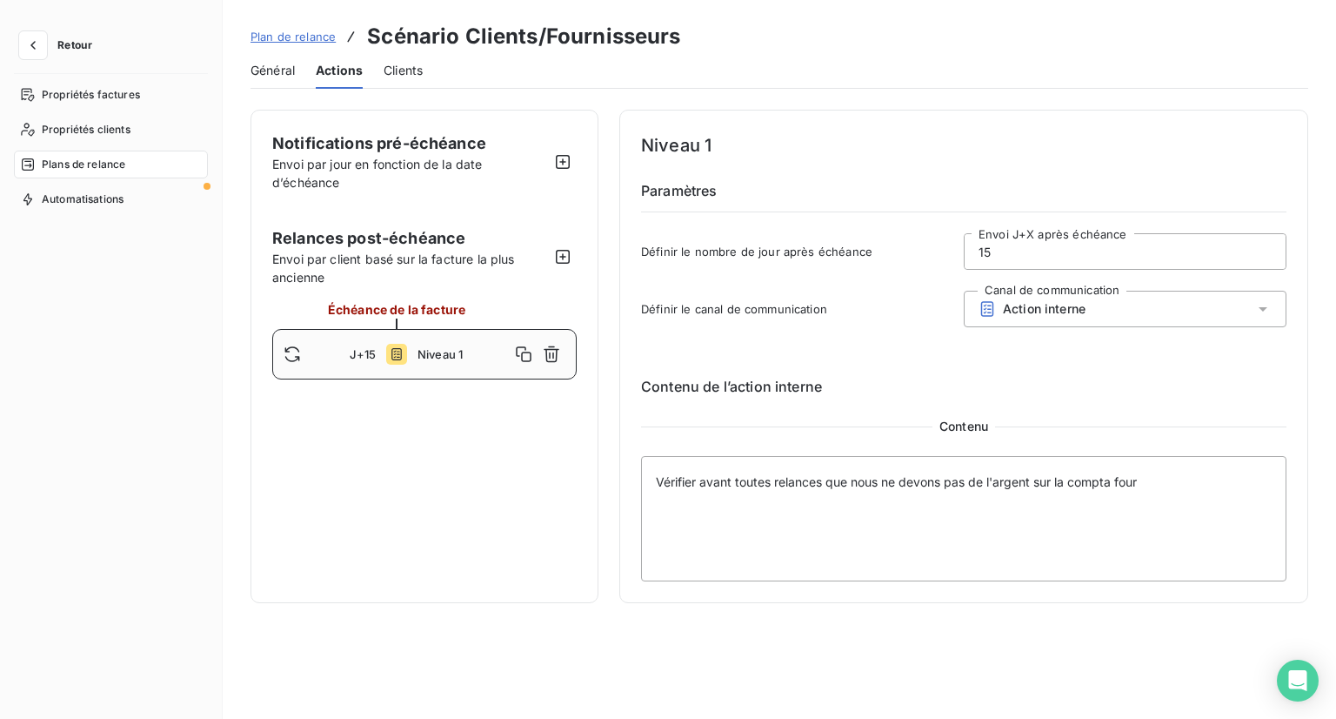
click at [100, 46] on button "Retour" at bounding box center [60, 45] width 92 height 28
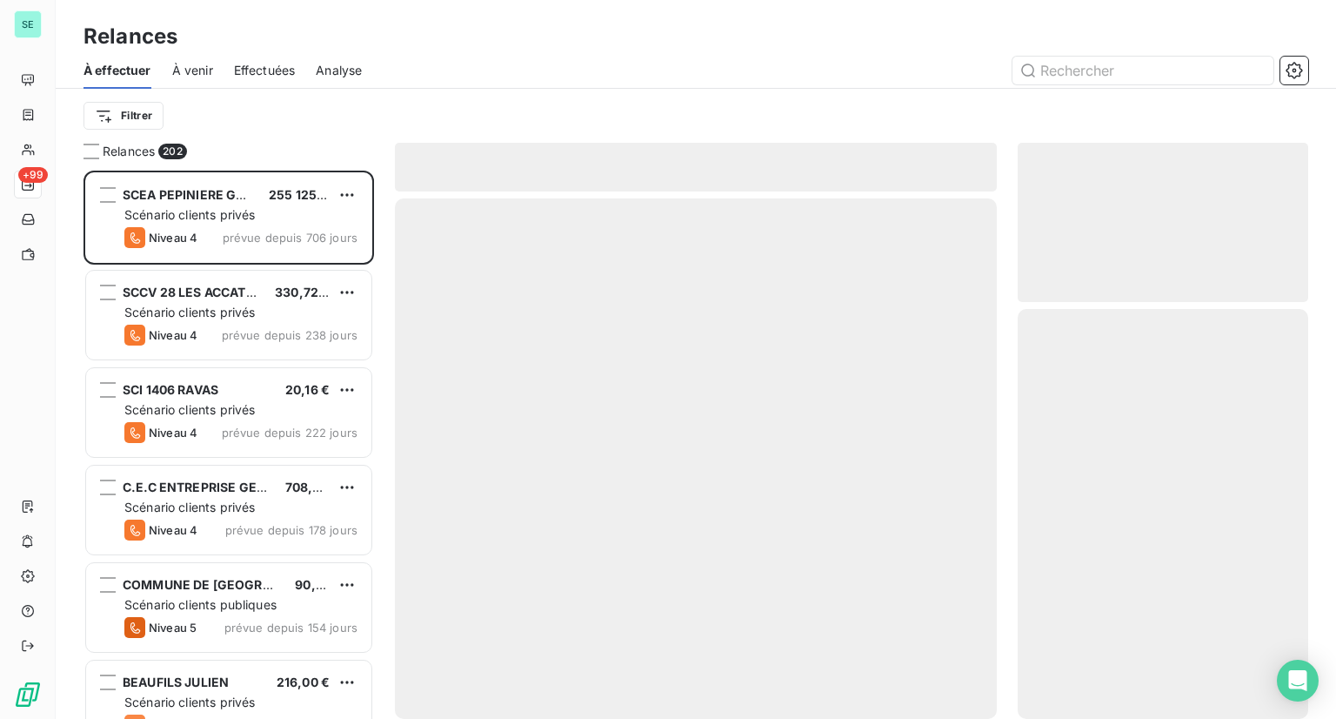
scroll to position [534, 277]
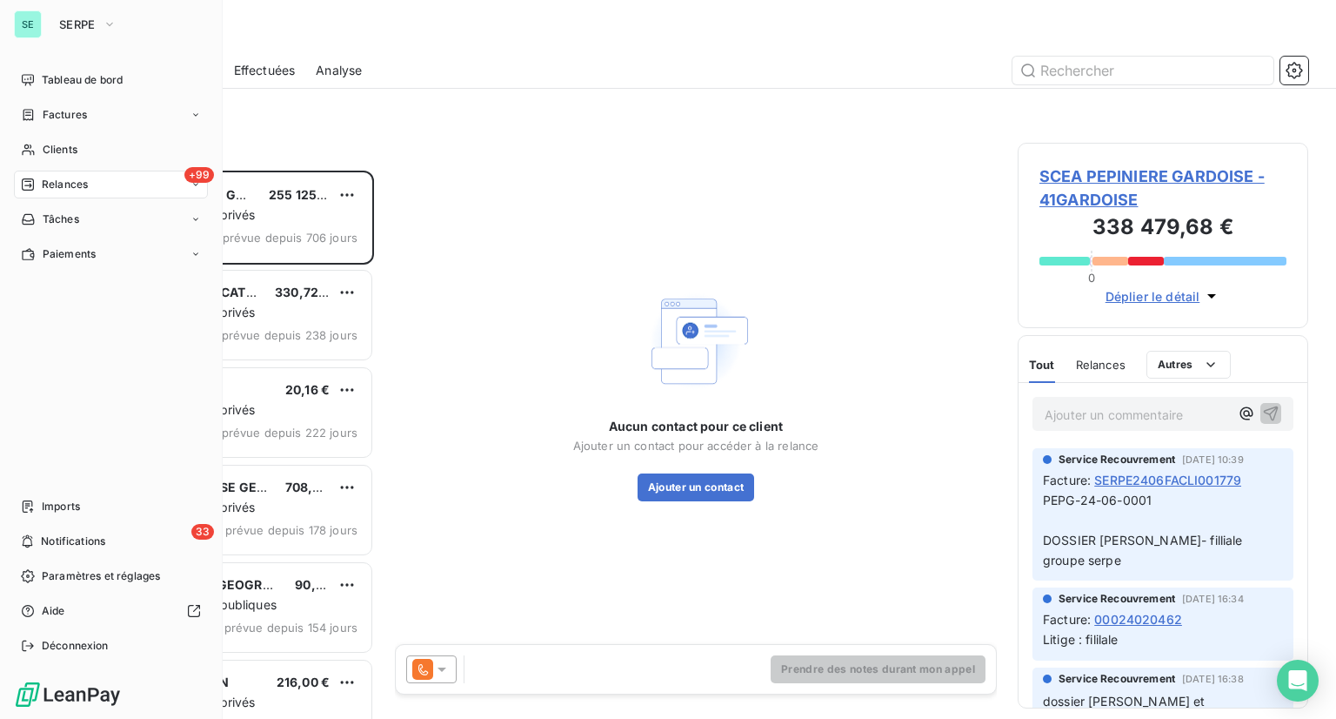
click at [45, 23] on div "SE SERPE" at bounding box center [111, 24] width 194 height 28
click at [103, 23] on icon "button" at bounding box center [110, 24] width 14 height 17
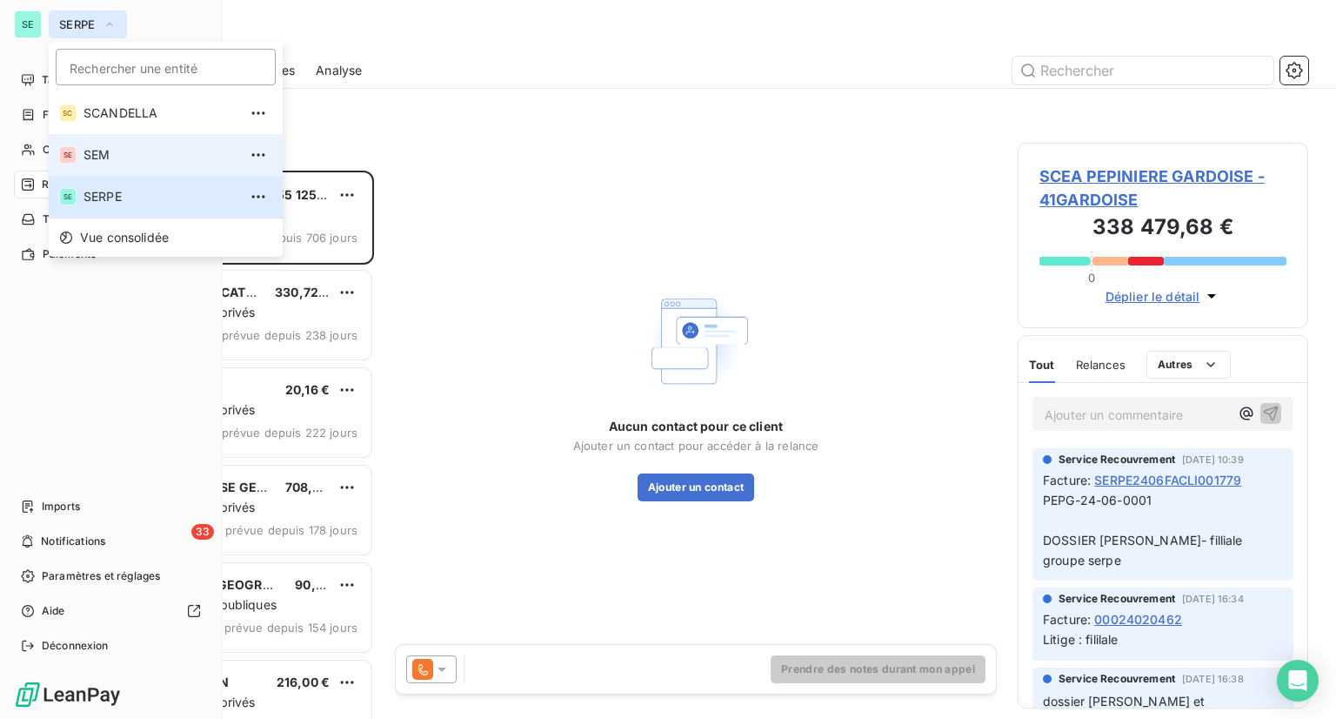
click at [109, 159] on span "SEM" at bounding box center [161, 154] width 154 height 17
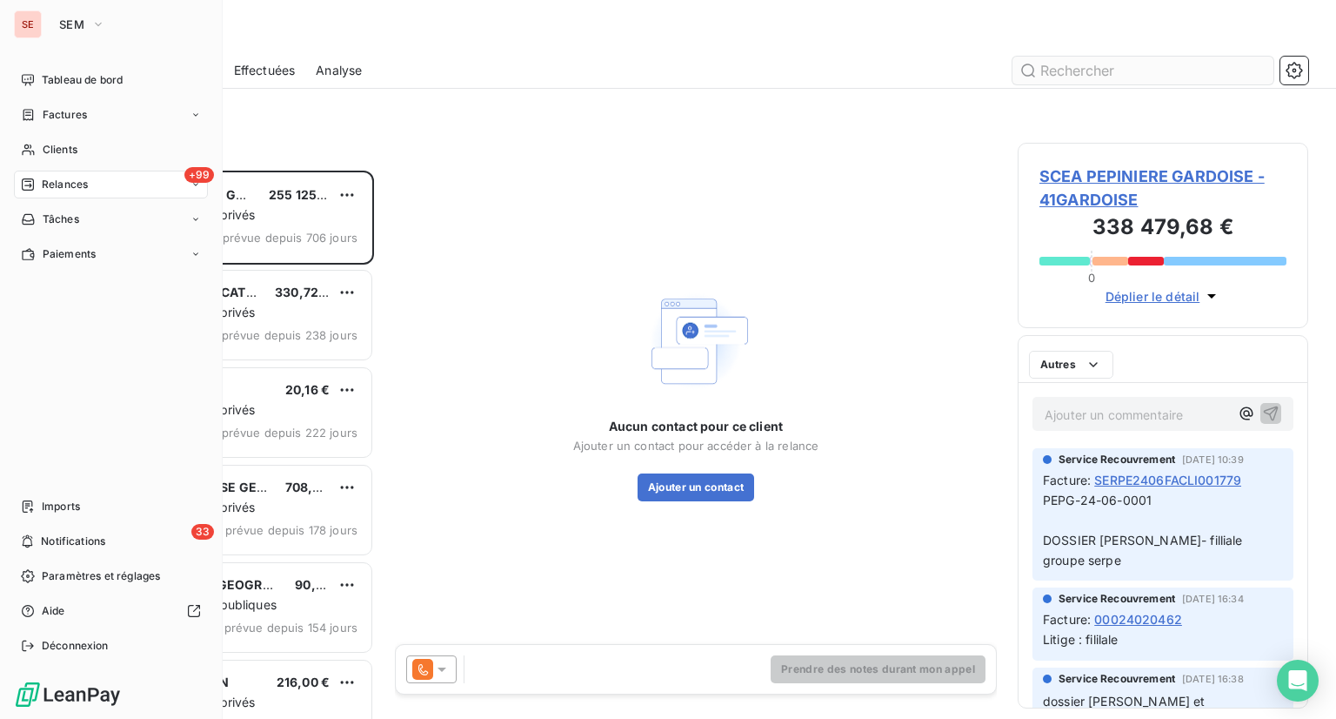
scroll to position [534, 277]
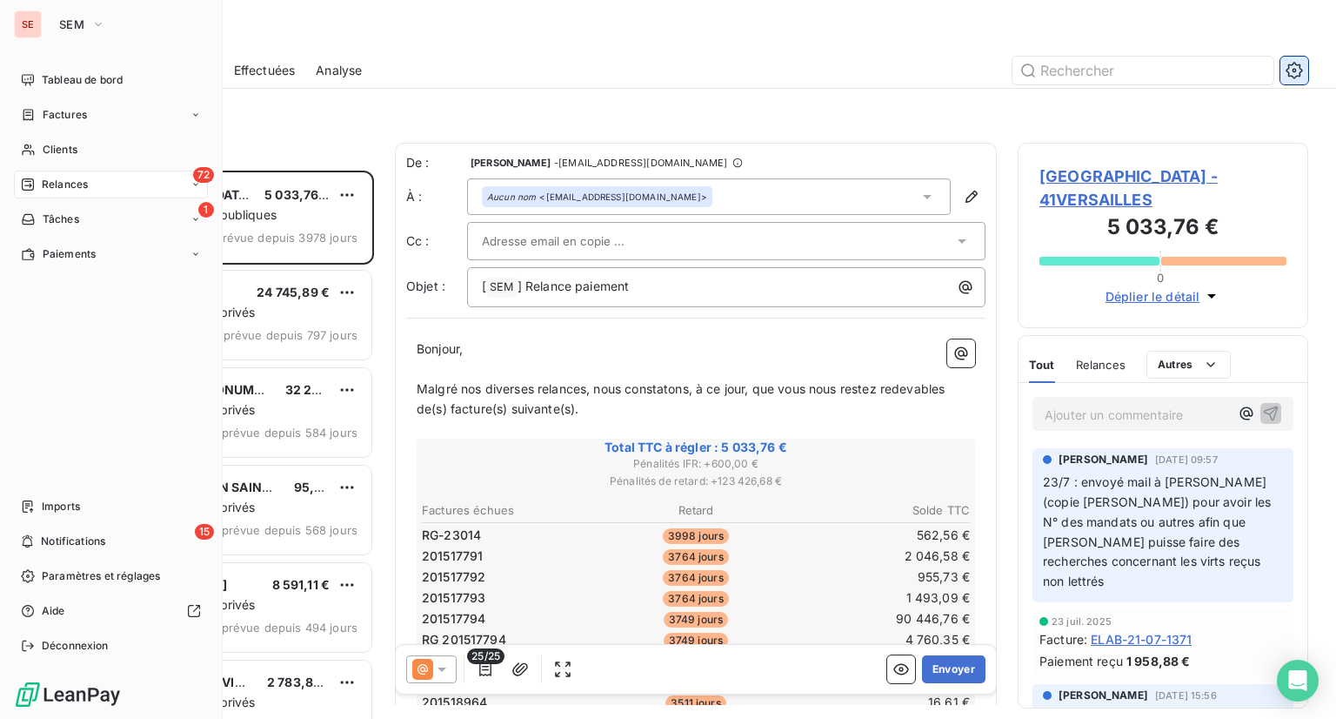
click at [1288, 77] on icon "button" at bounding box center [1294, 70] width 17 height 17
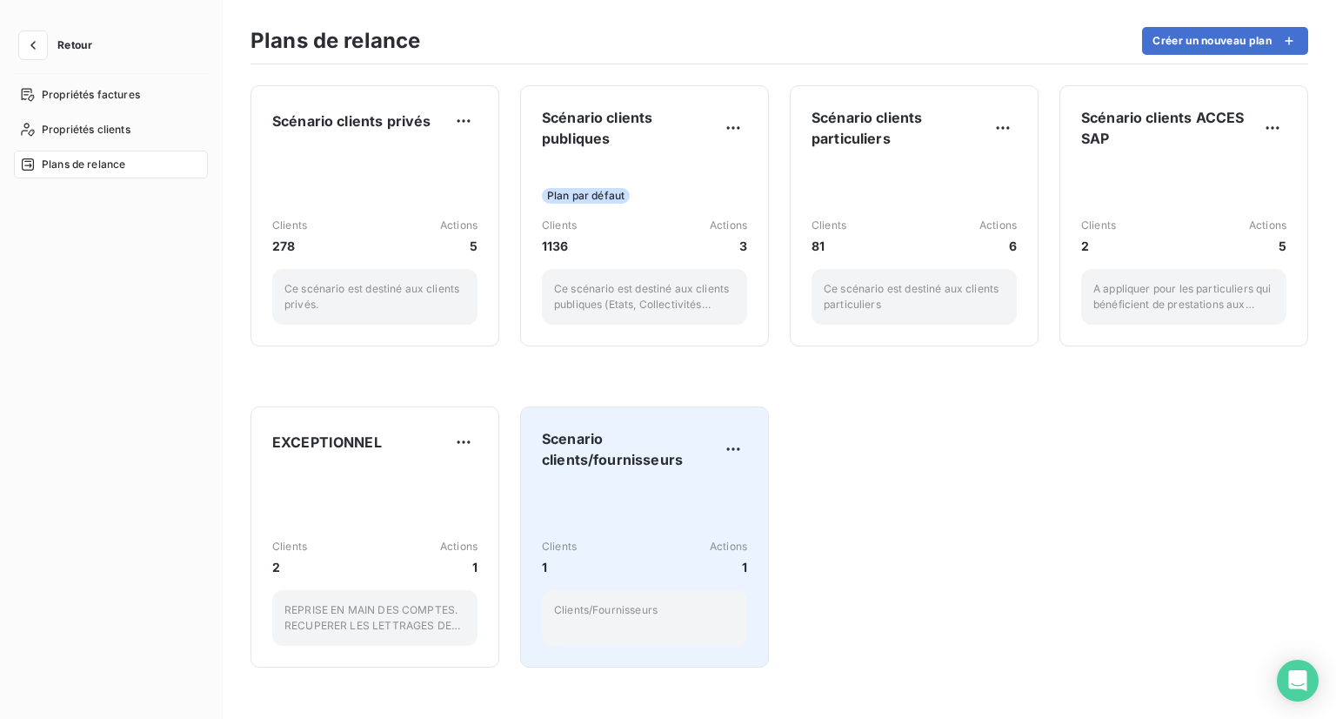
click at [635, 445] on span "Scenario clients/fournisseurs" at bounding box center [630, 449] width 177 height 42
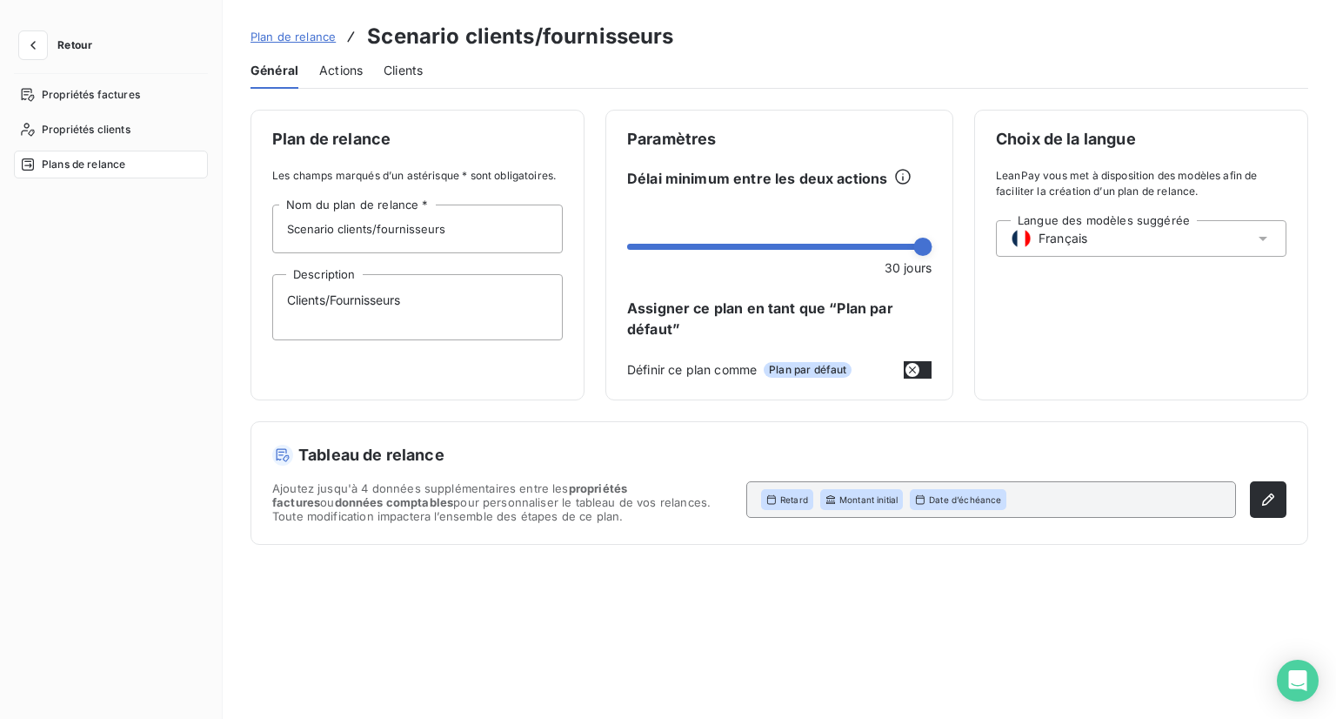
click at [351, 74] on span "Actions" at bounding box center [340, 70] width 43 height 17
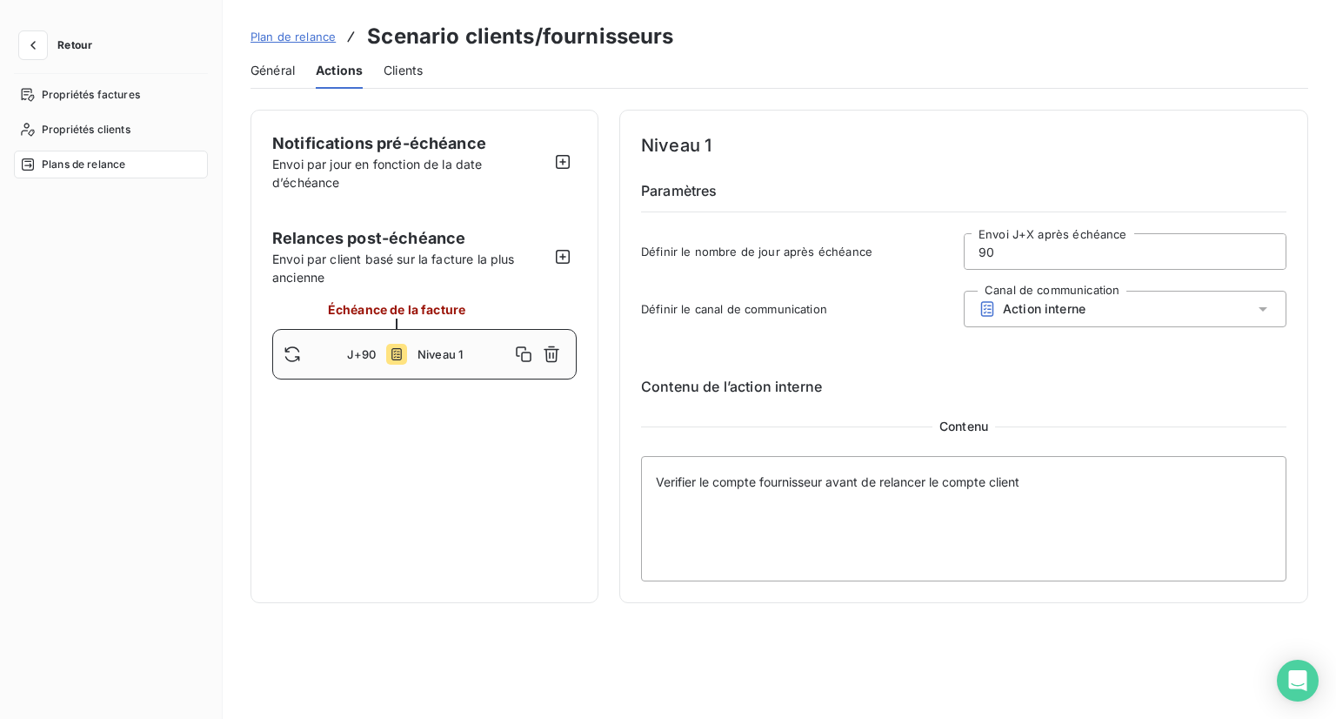
drag, startPoint x: 1025, startPoint y: 247, endPoint x: 756, endPoint y: 251, distance: 268.8
click at [756, 251] on div "Définir le nombre de jour après échéance 90 Envoi J+X après échéance" at bounding box center [963, 256] width 645 height 47
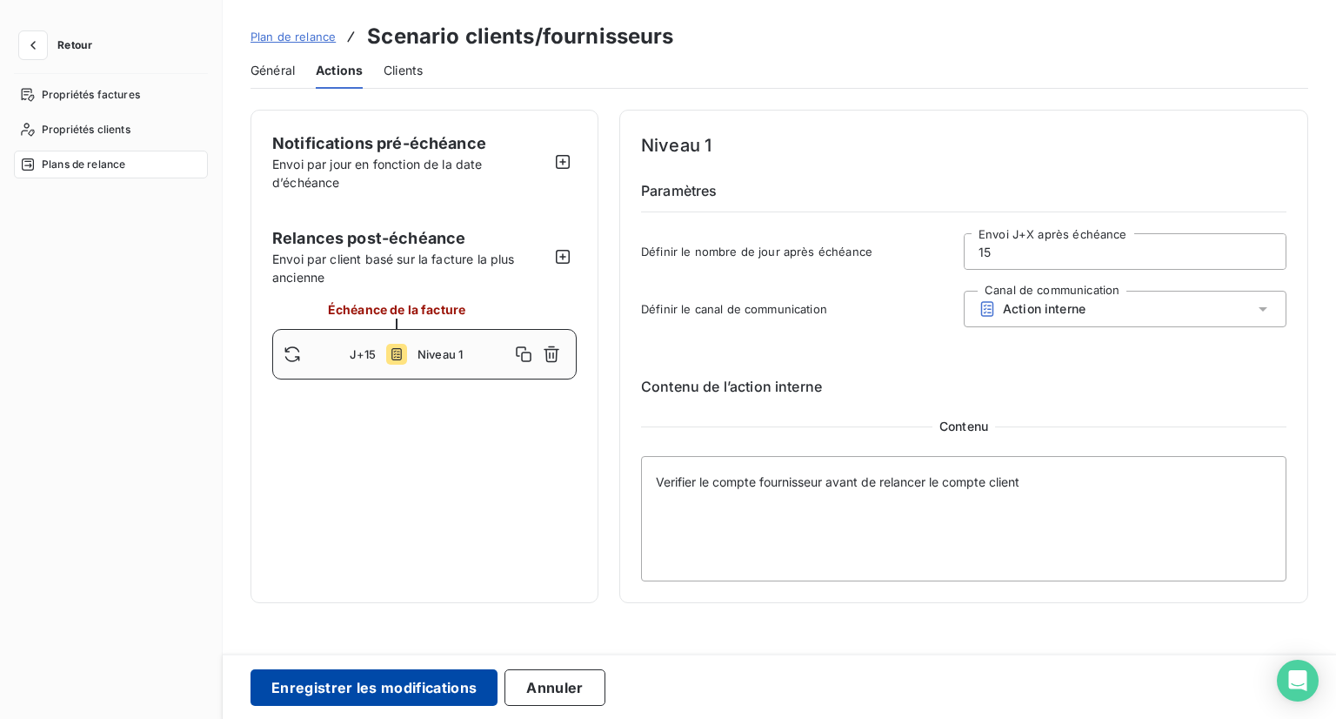
type input "15"
click at [415, 699] on button "Enregistrer les modifications" at bounding box center [374, 687] width 247 height 37
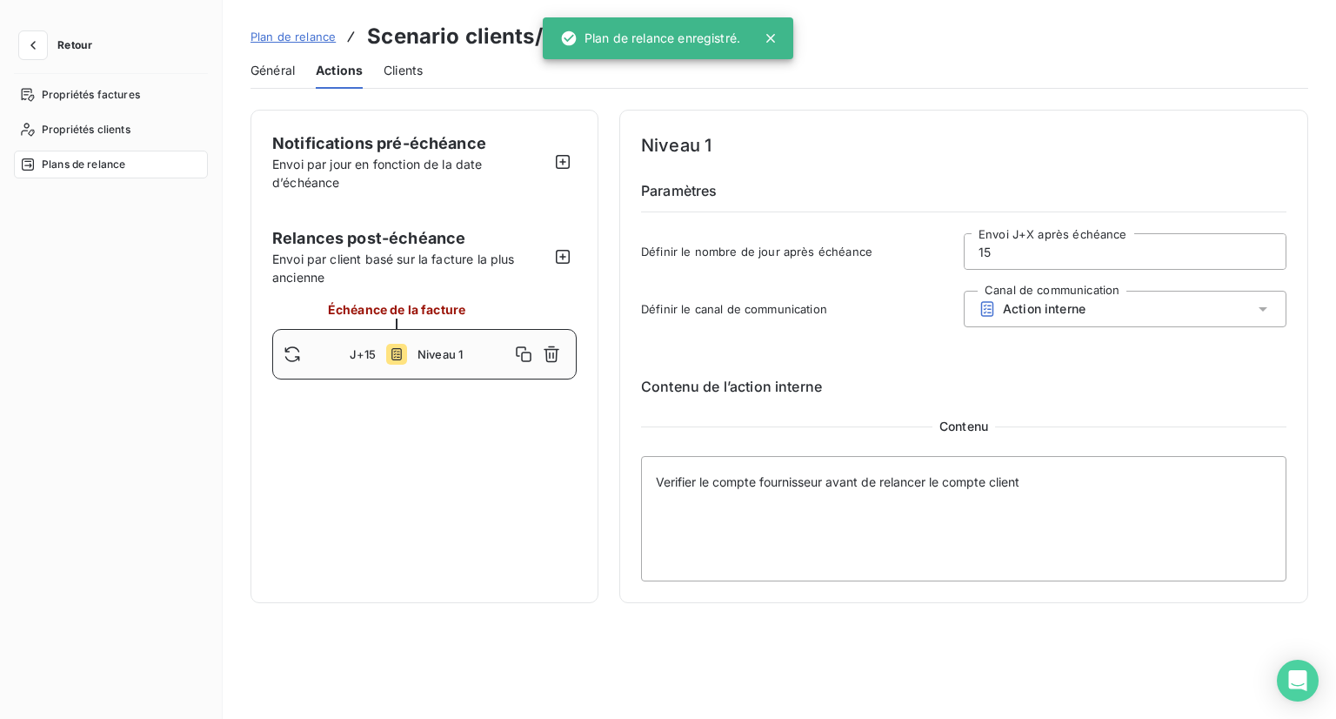
click at [93, 49] on button "Retour" at bounding box center [60, 45] width 92 height 28
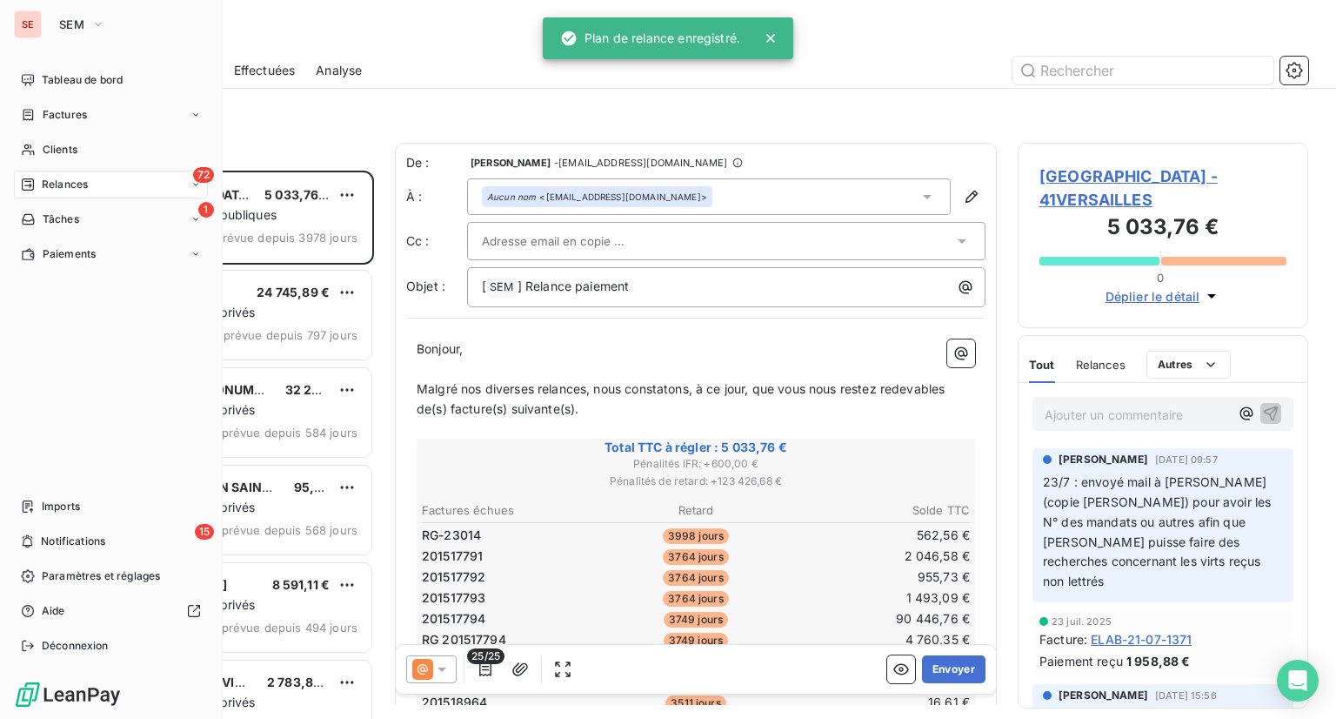
scroll to position [534, 277]
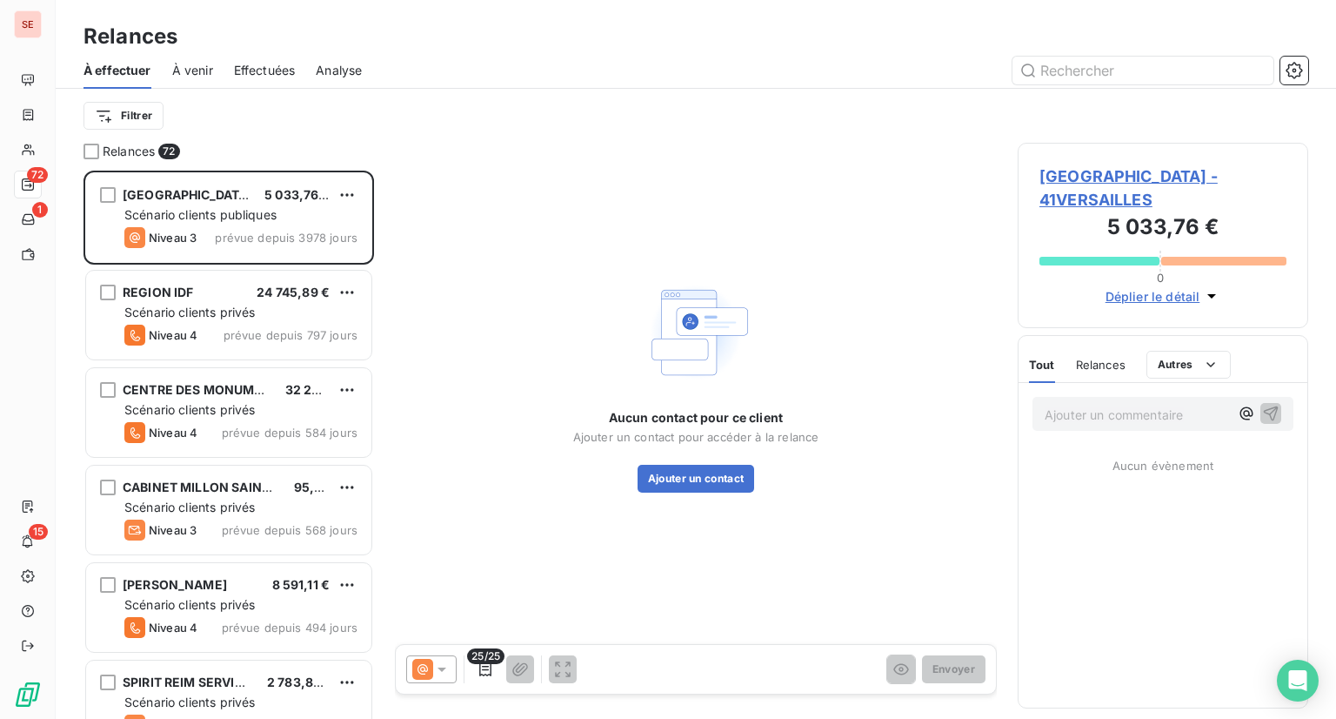
scroll to position [534, 277]
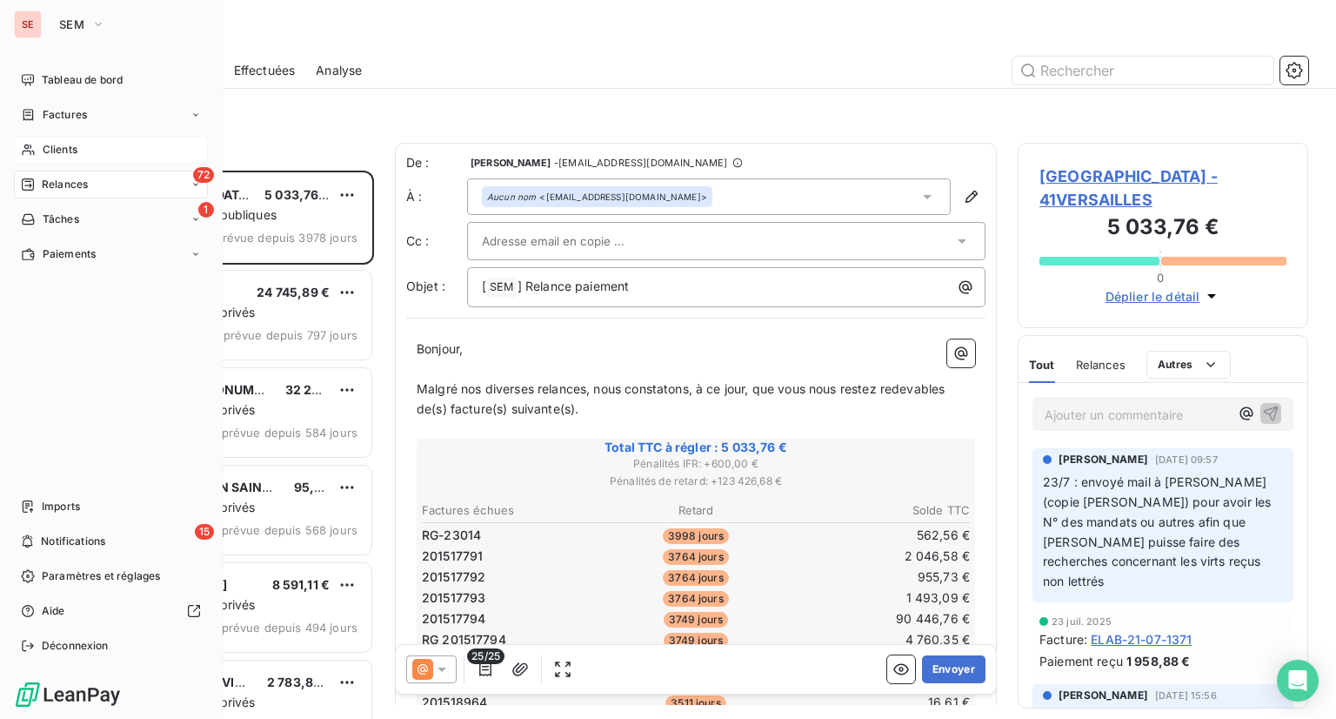
click at [49, 147] on span "Clients" at bounding box center [60, 150] width 35 height 16
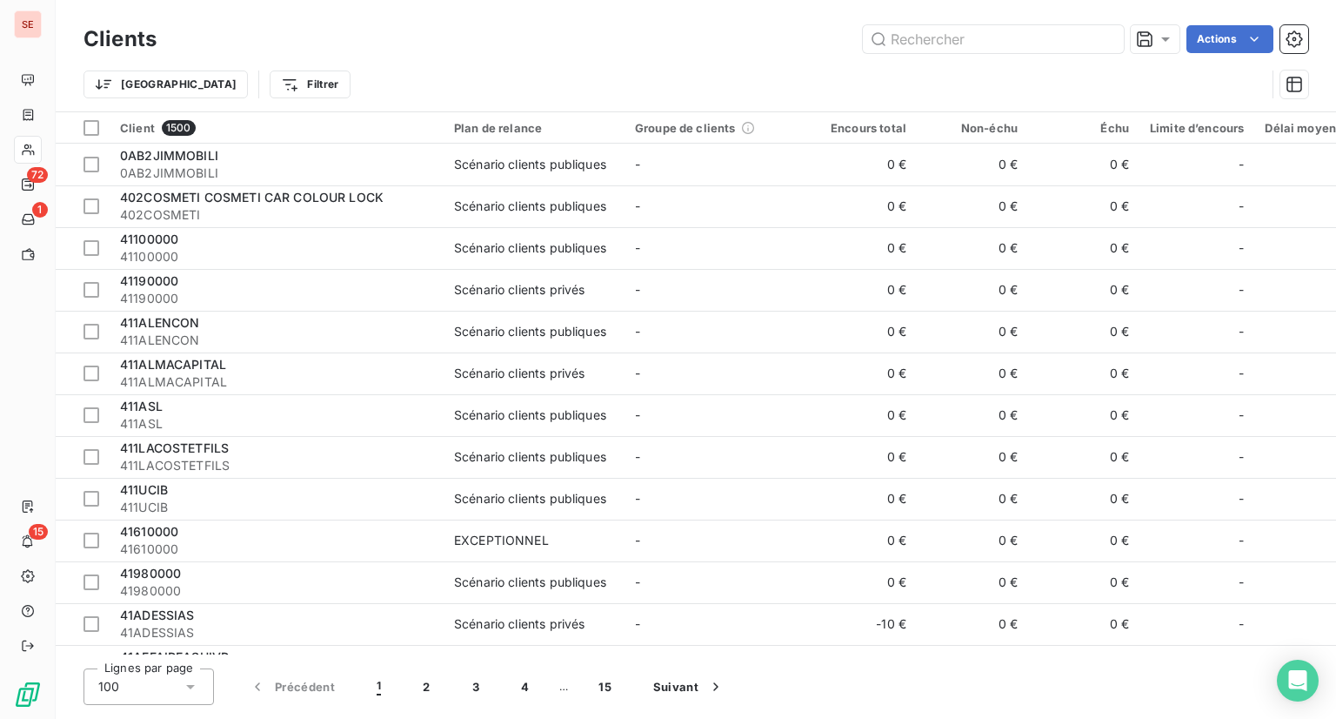
click at [218, 41] on div "Actions" at bounding box center [742, 39] width 1131 height 28
click at [908, 39] on input "text" at bounding box center [993, 39] width 261 height 28
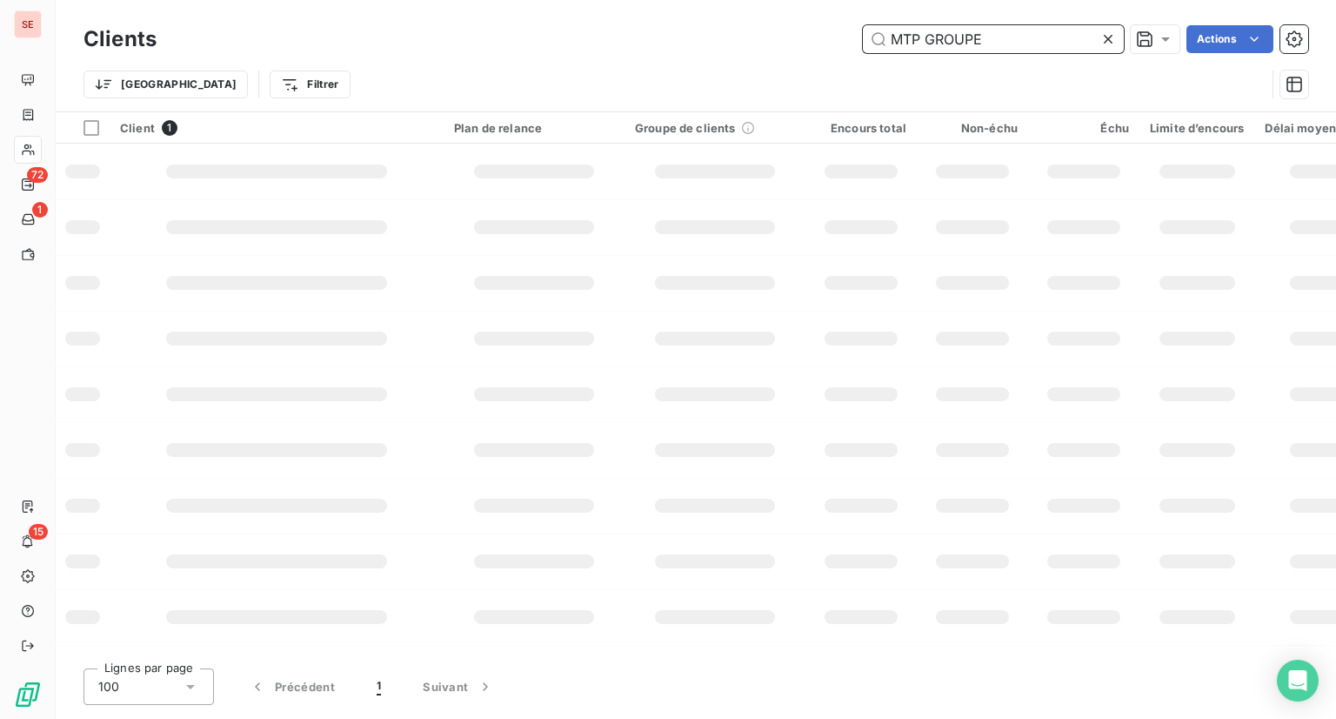
type input "MTP GROUPE"
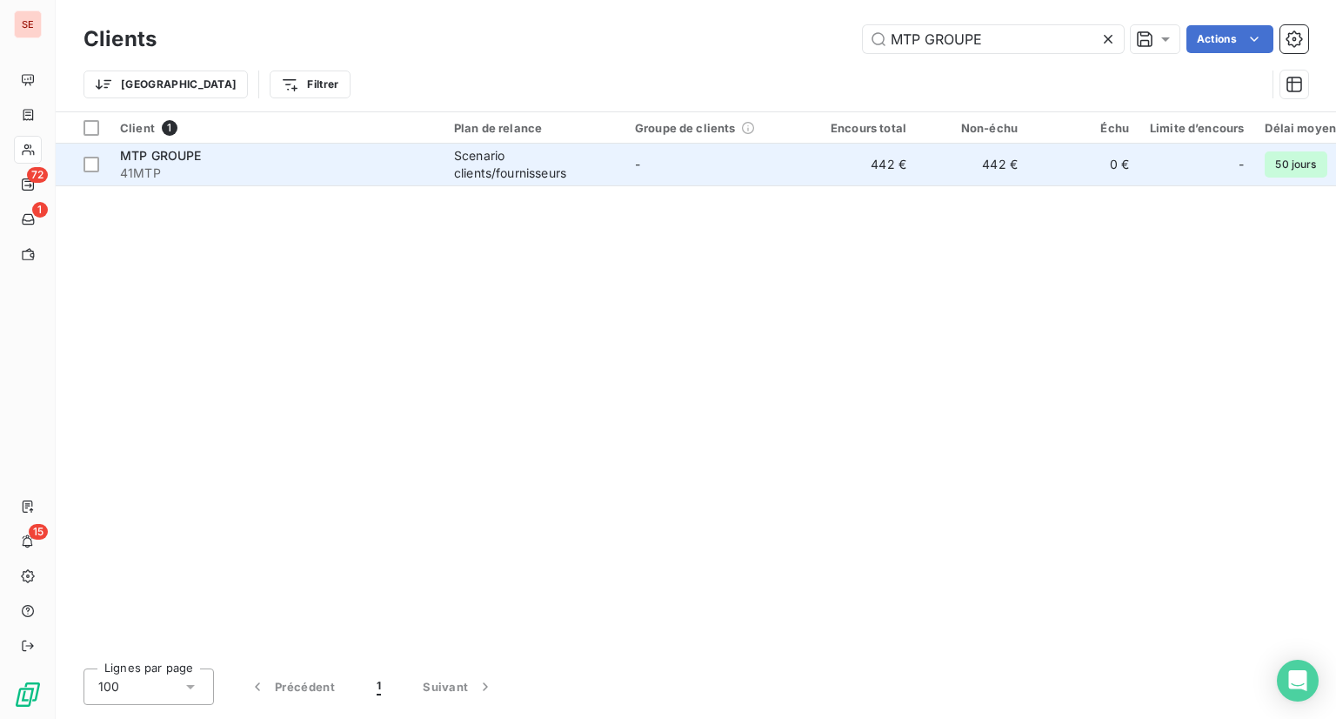
click at [468, 166] on div "Scenario clients/fournisseurs" at bounding box center [534, 164] width 160 height 35
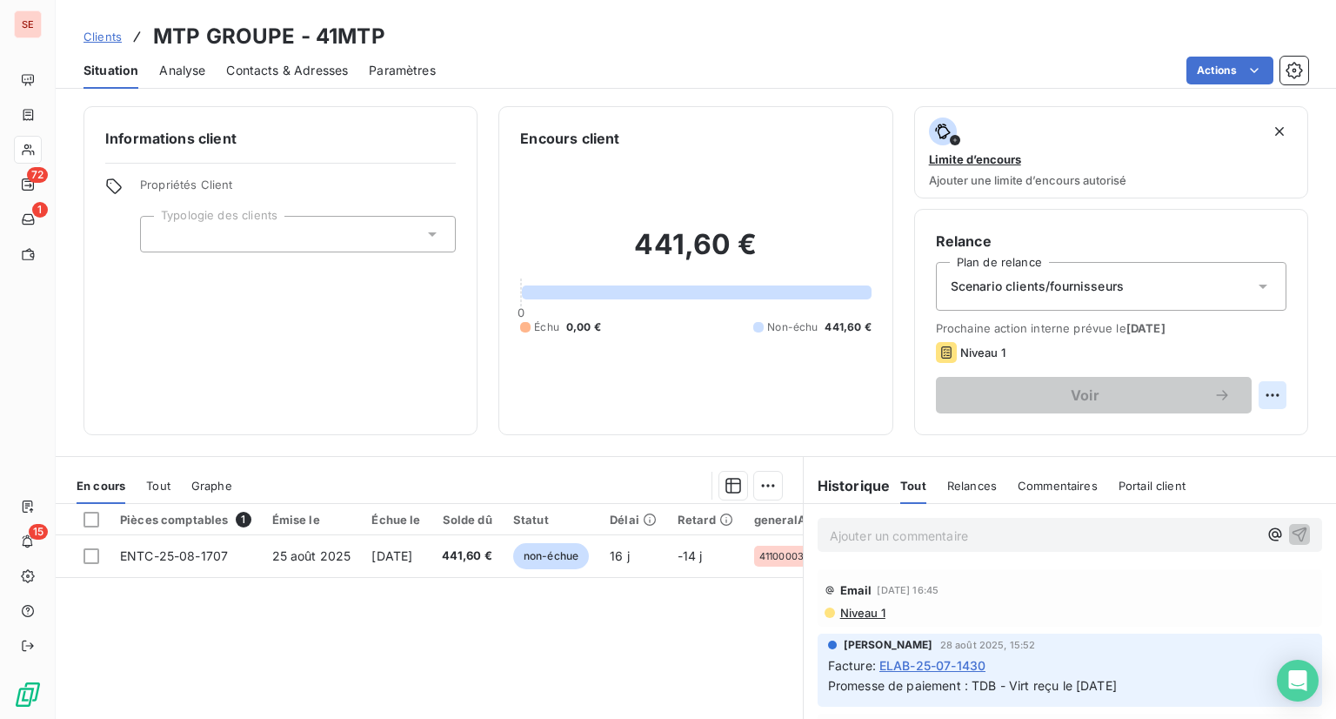
click at [1261, 396] on html "SE 72 1 15 Clients MTP GROUPE - 41MTP Situation Analyse Contacts & Adresses Par…" at bounding box center [668, 359] width 1336 height 719
click at [237, 364] on div "Informations client Propriétés Client Typologie des clients" at bounding box center [281, 270] width 394 height 329
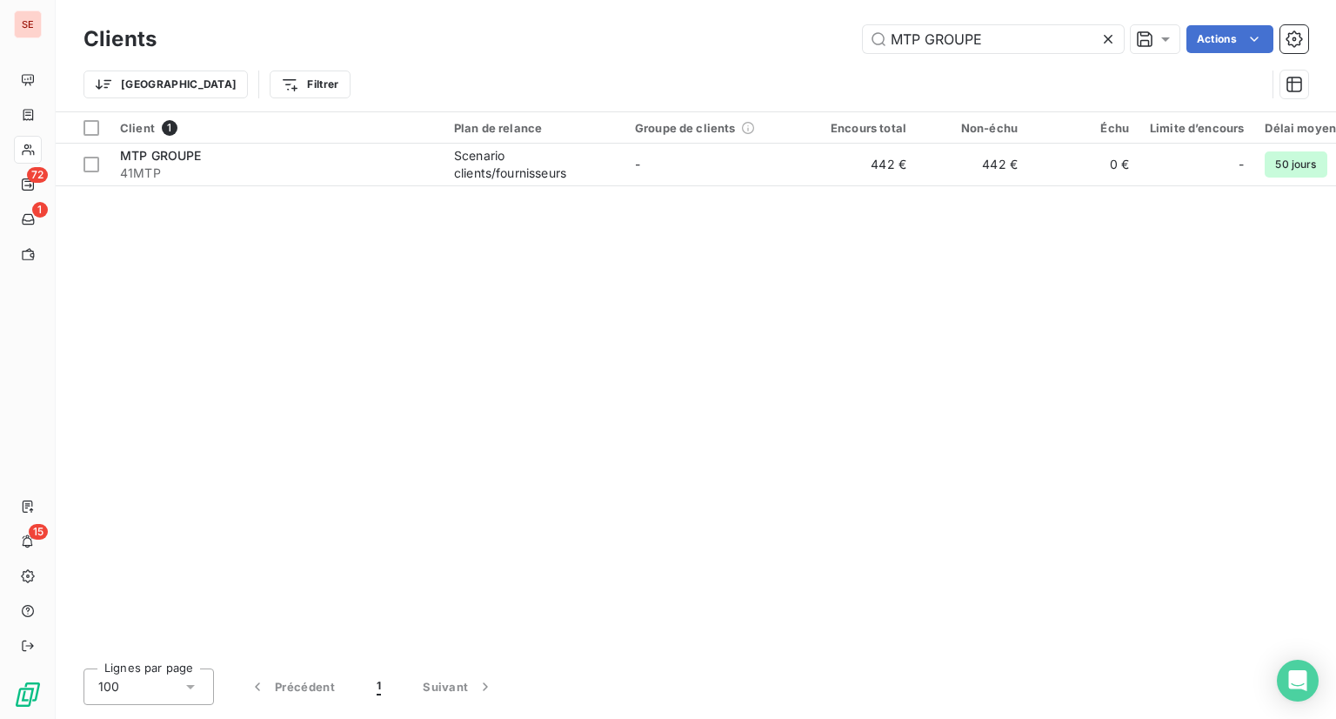
drag, startPoint x: 929, startPoint y: 46, endPoint x: 578, endPoint y: 46, distance: 351.5
click at [578, 46] on div "MTP GROUPE Actions" at bounding box center [742, 39] width 1131 height 28
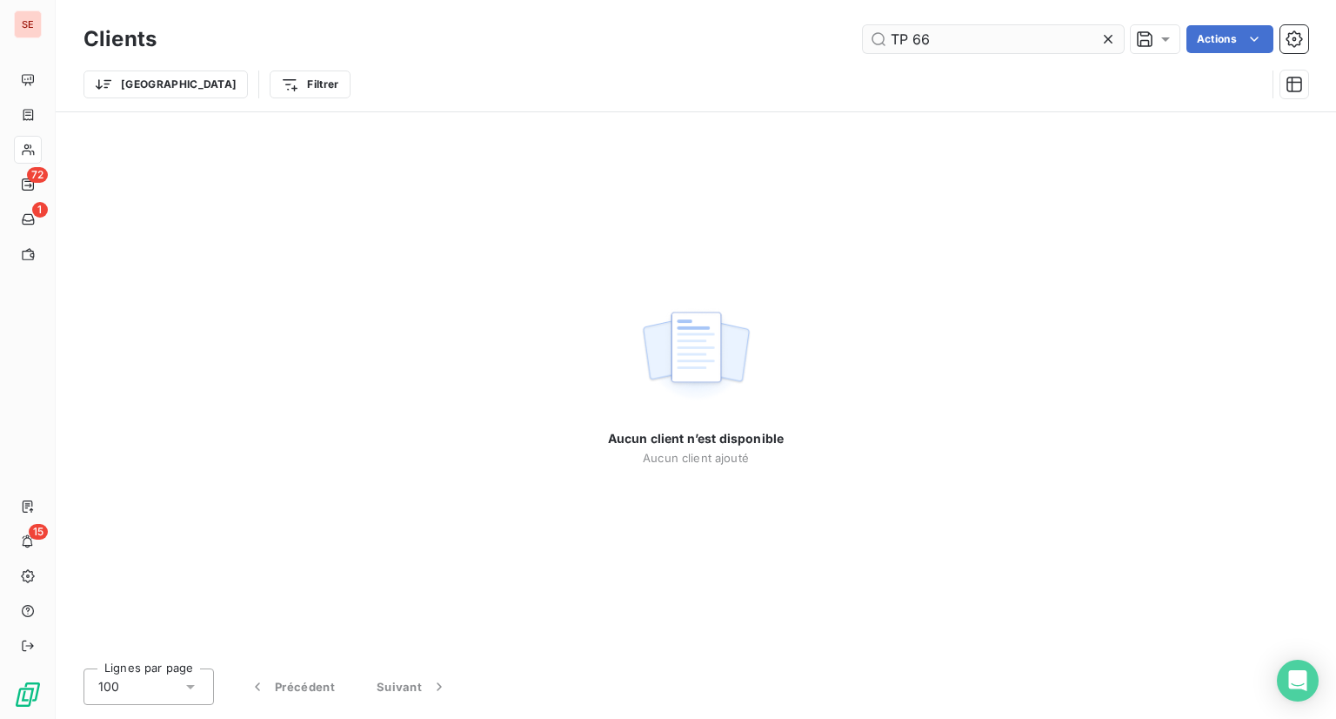
click at [912, 39] on input "TP 66" at bounding box center [993, 39] width 261 height 28
type input "TP66"
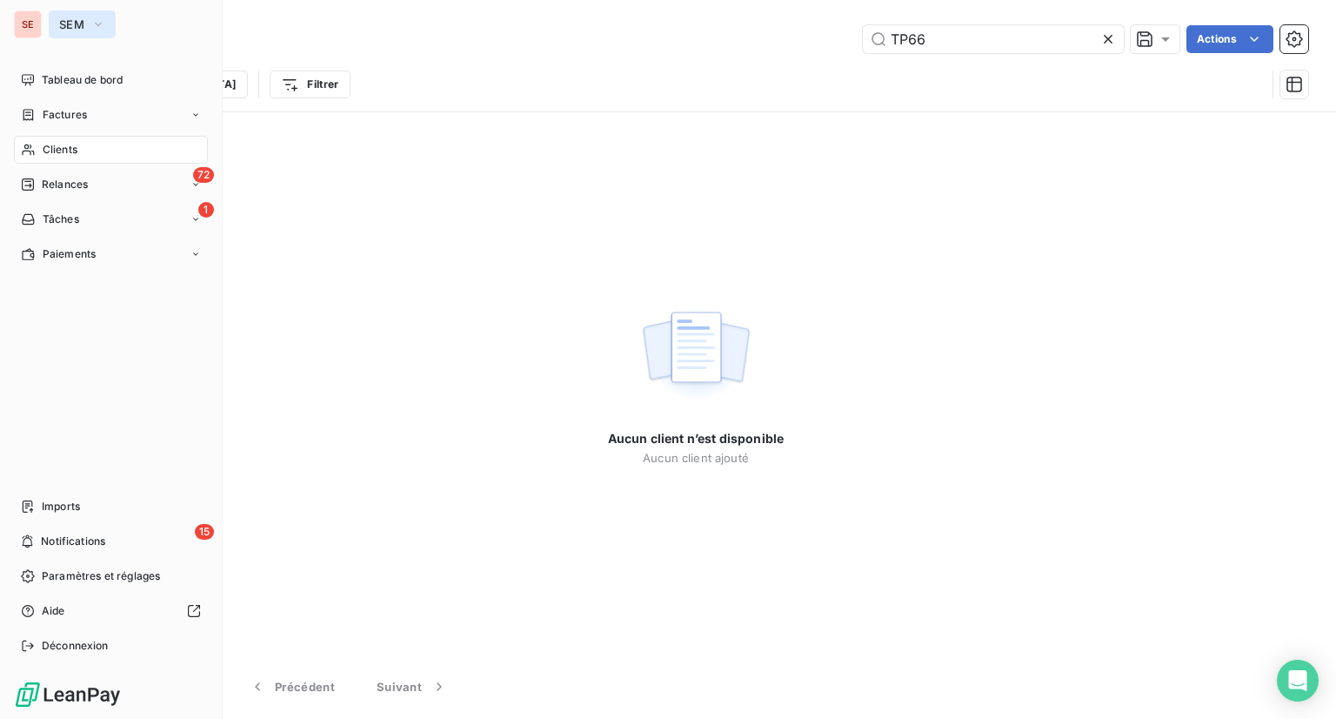
click at [61, 29] on span "SEM" at bounding box center [71, 24] width 25 height 14
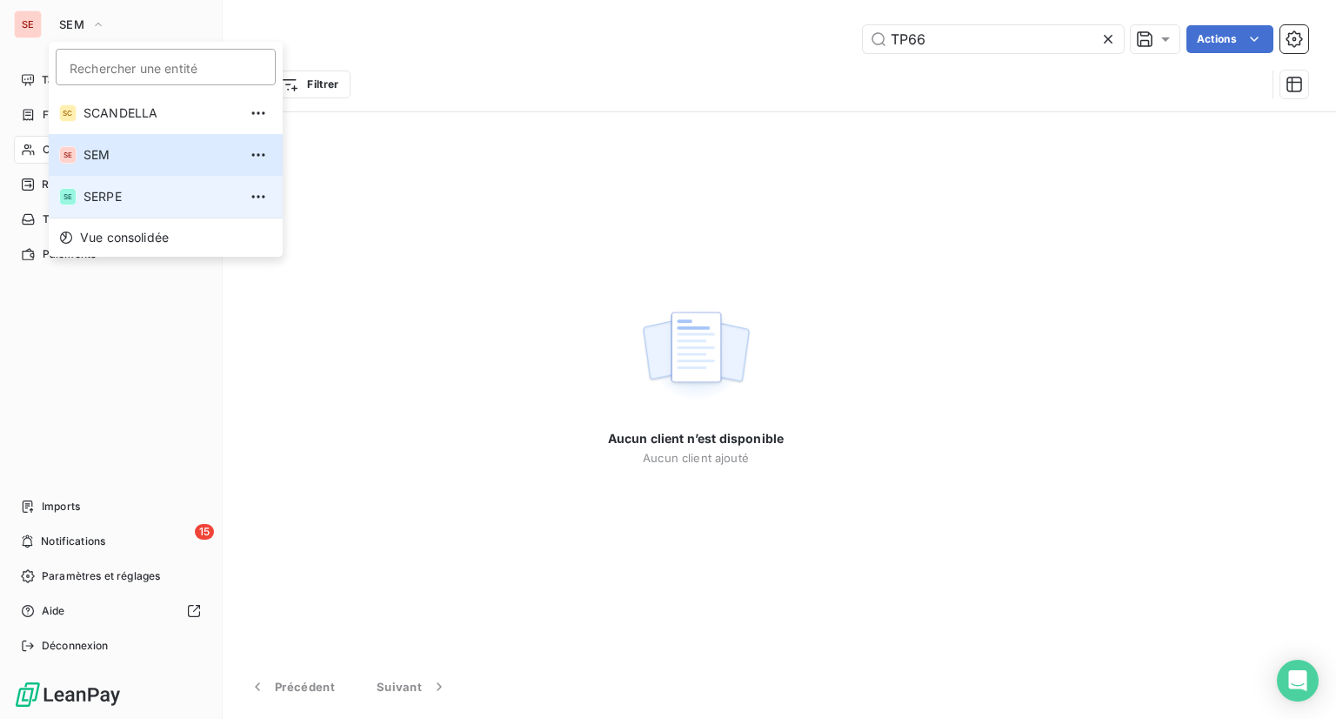
click at [115, 181] on li "SE SERPE" at bounding box center [166, 197] width 234 height 42
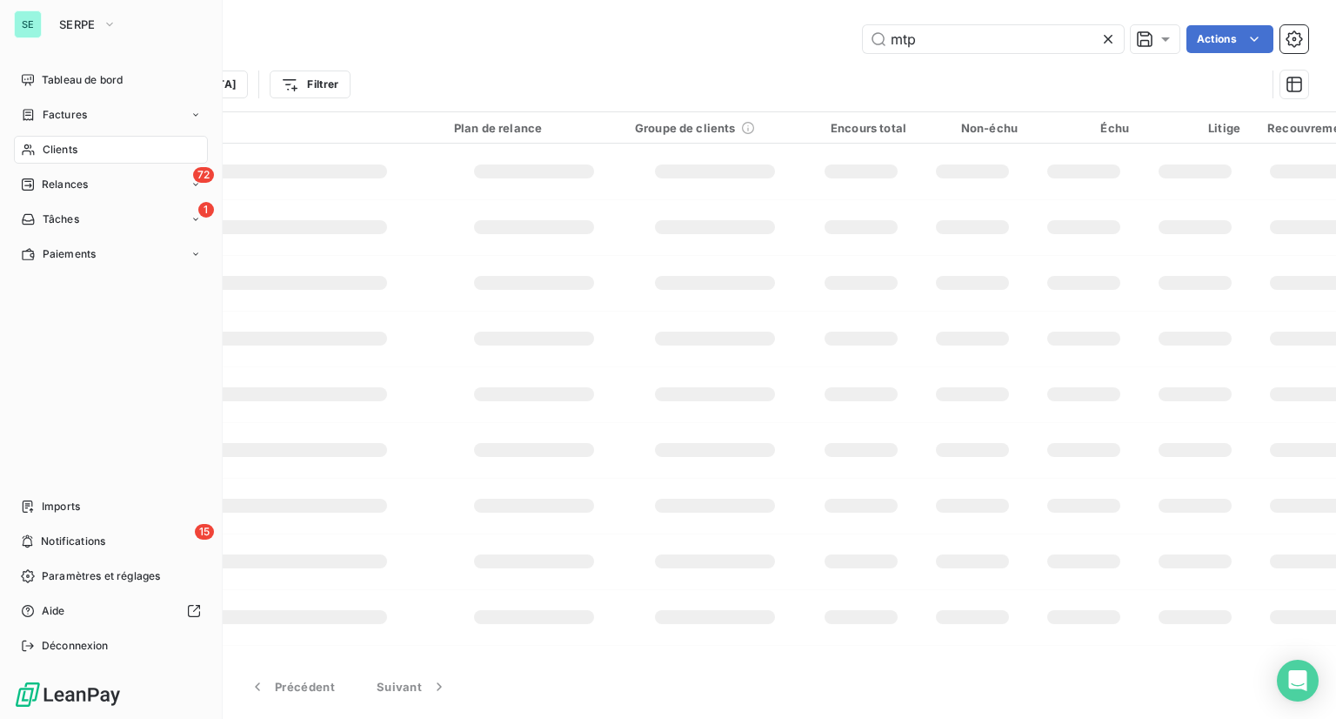
type input "TP66"
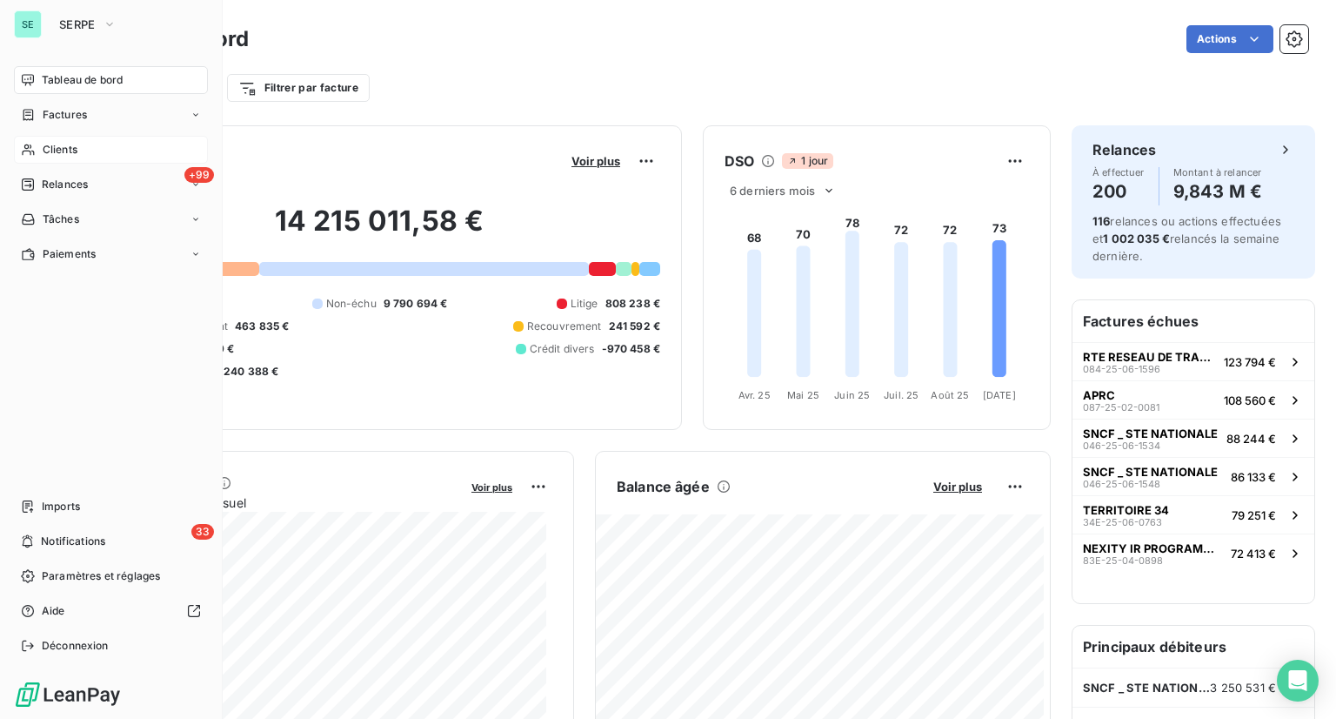
click at [47, 155] on span "Clients" at bounding box center [60, 150] width 35 height 16
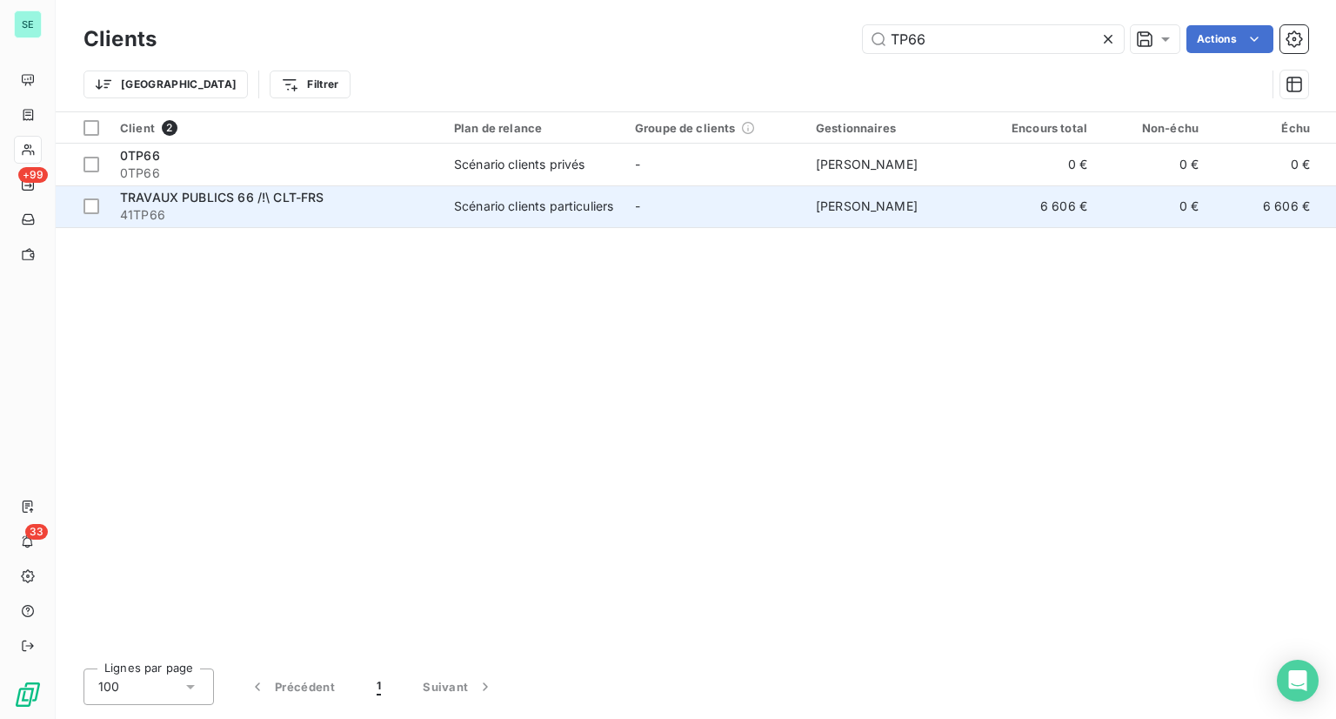
click at [277, 197] on span "TRAVAUX PUBLICS 66 /!\ CLT-FRS" at bounding box center [222, 197] width 204 height 15
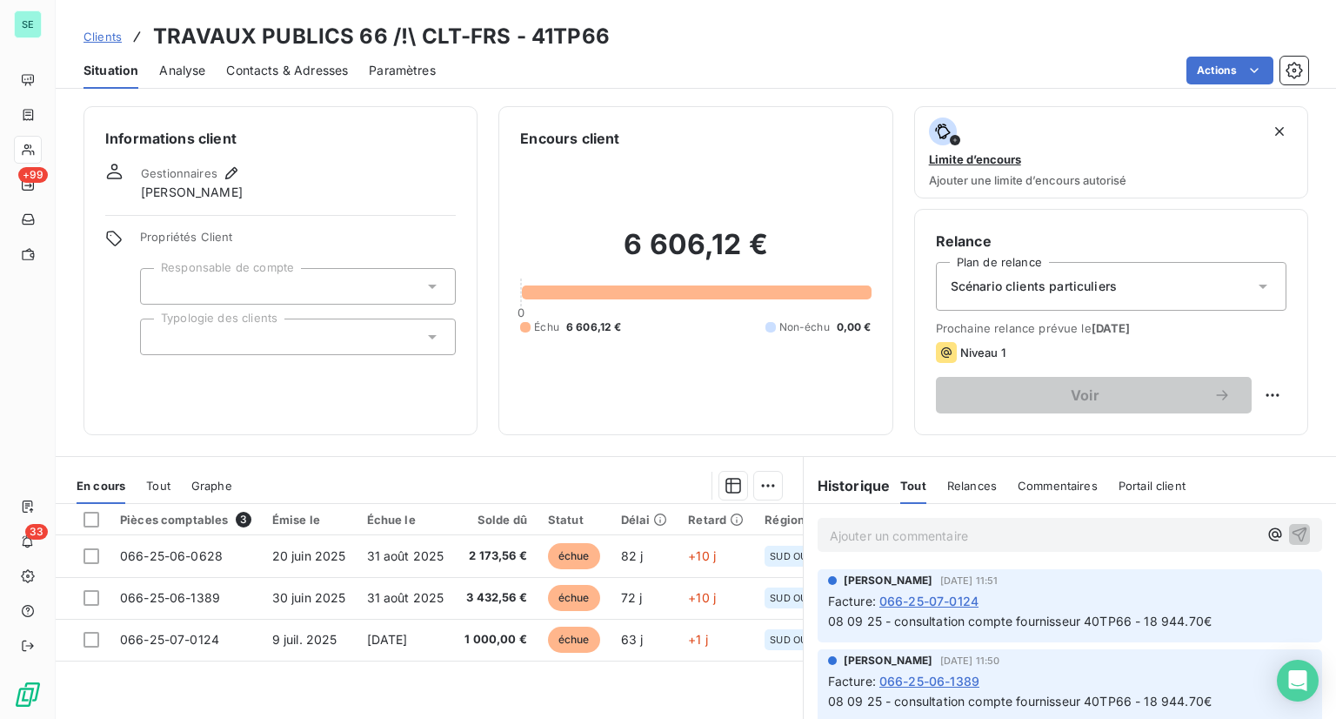
click at [1087, 290] on span "Scénario clients particuliers" at bounding box center [1034, 286] width 166 height 17
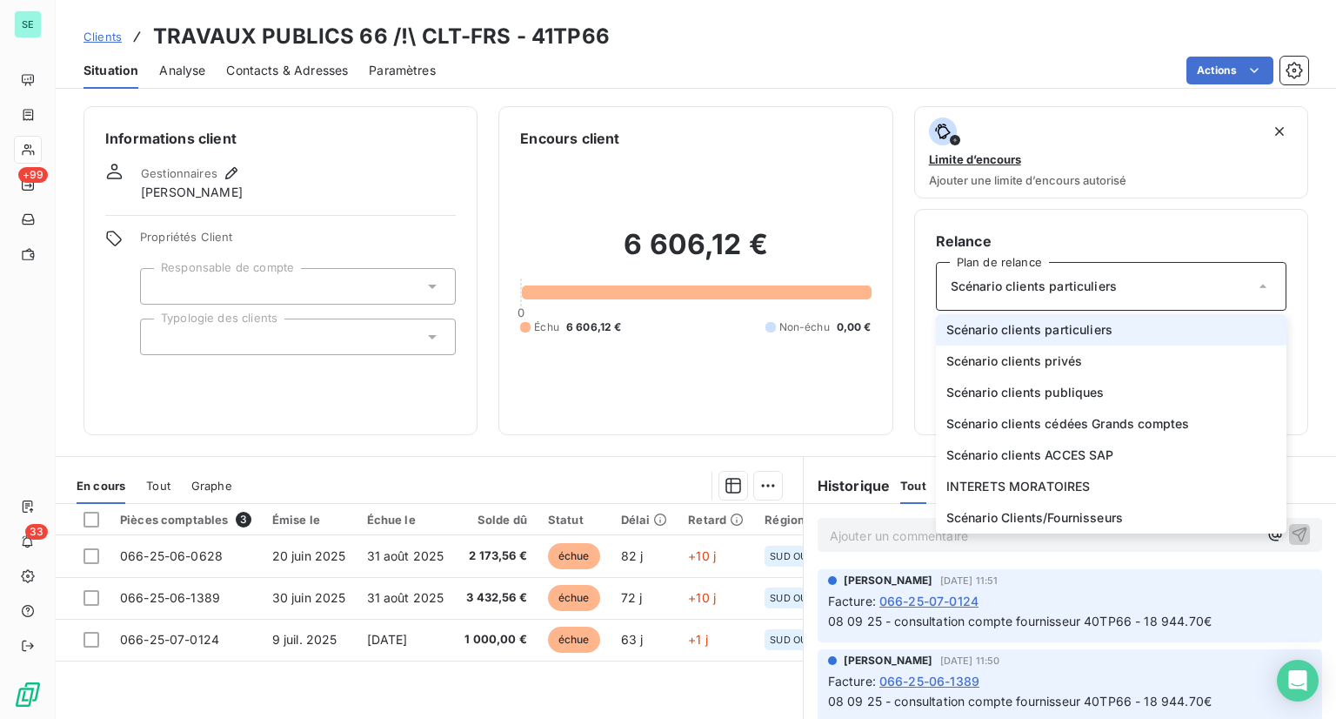
click at [1087, 290] on span "Scénario clients particuliers" at bounding box center [1034, 286] width 166 height 17
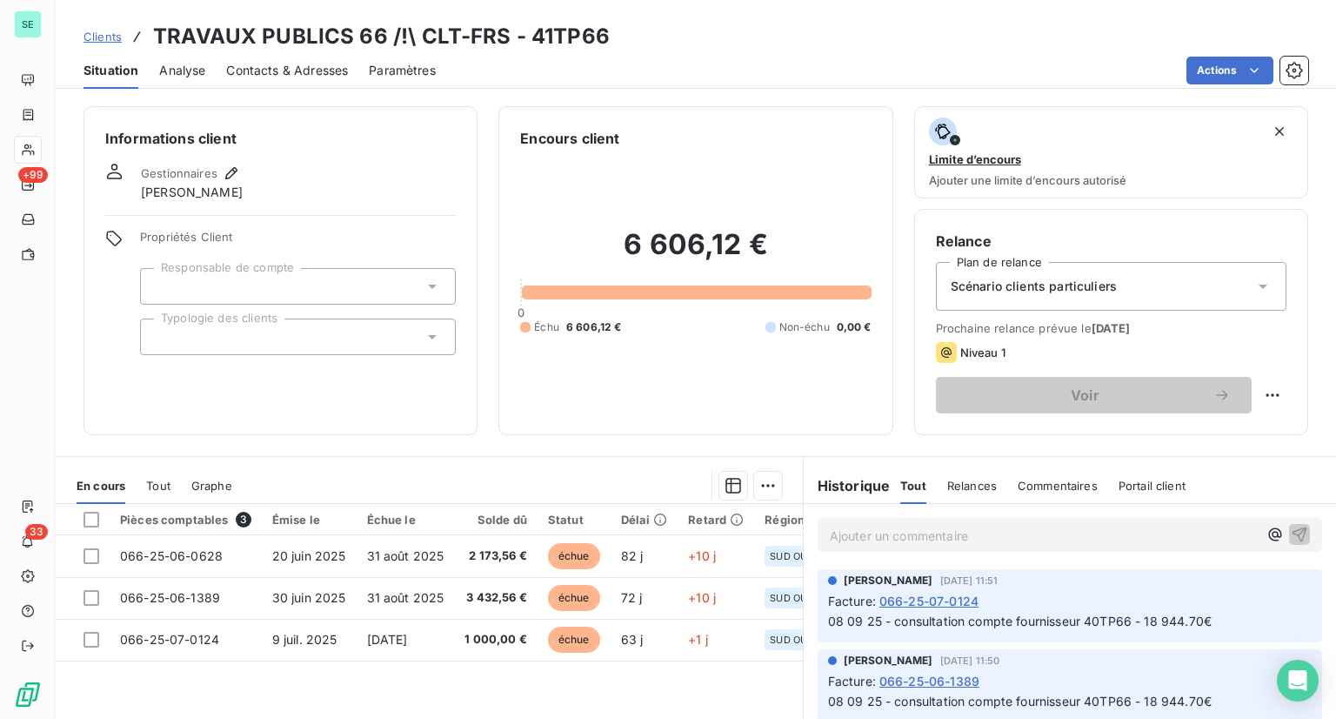
click at [1048, 222] on div "Relance Plan de relance Scénario clients particuliers Prochaine relance prévue …" at bounding box center [1111, 322] width 394 height 226
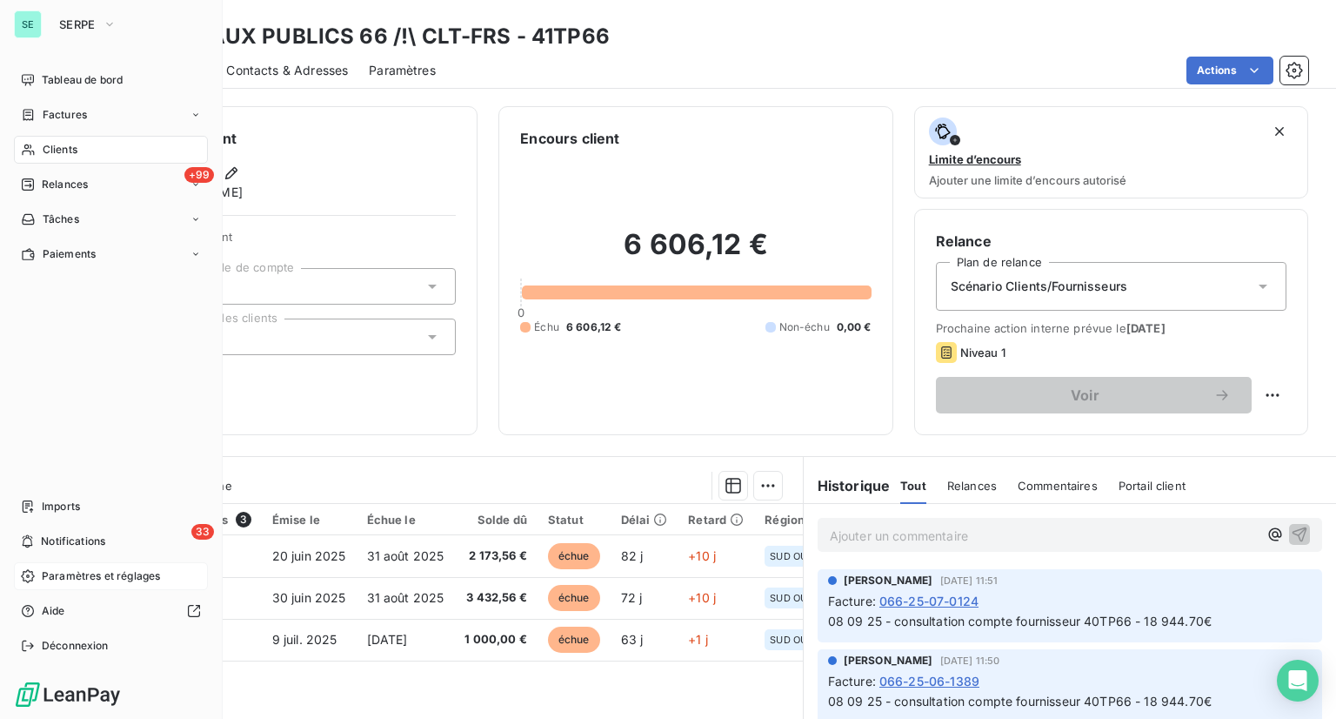
click at [91, 574] on span "Paramètres et réglages" at bounding box center [101, 576] width 118 height 16
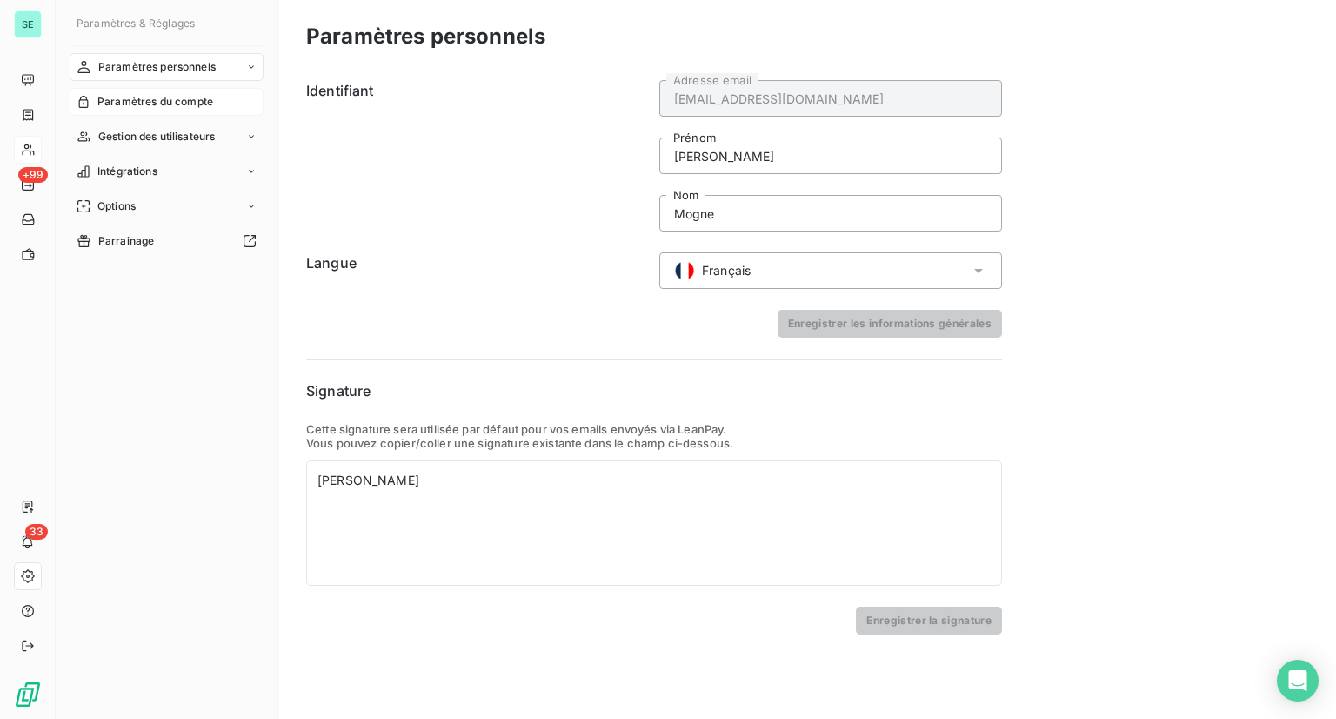
click at [181, 103] on span "Paramètres du compte" at bounding box center [155, 102] width 116 height 16
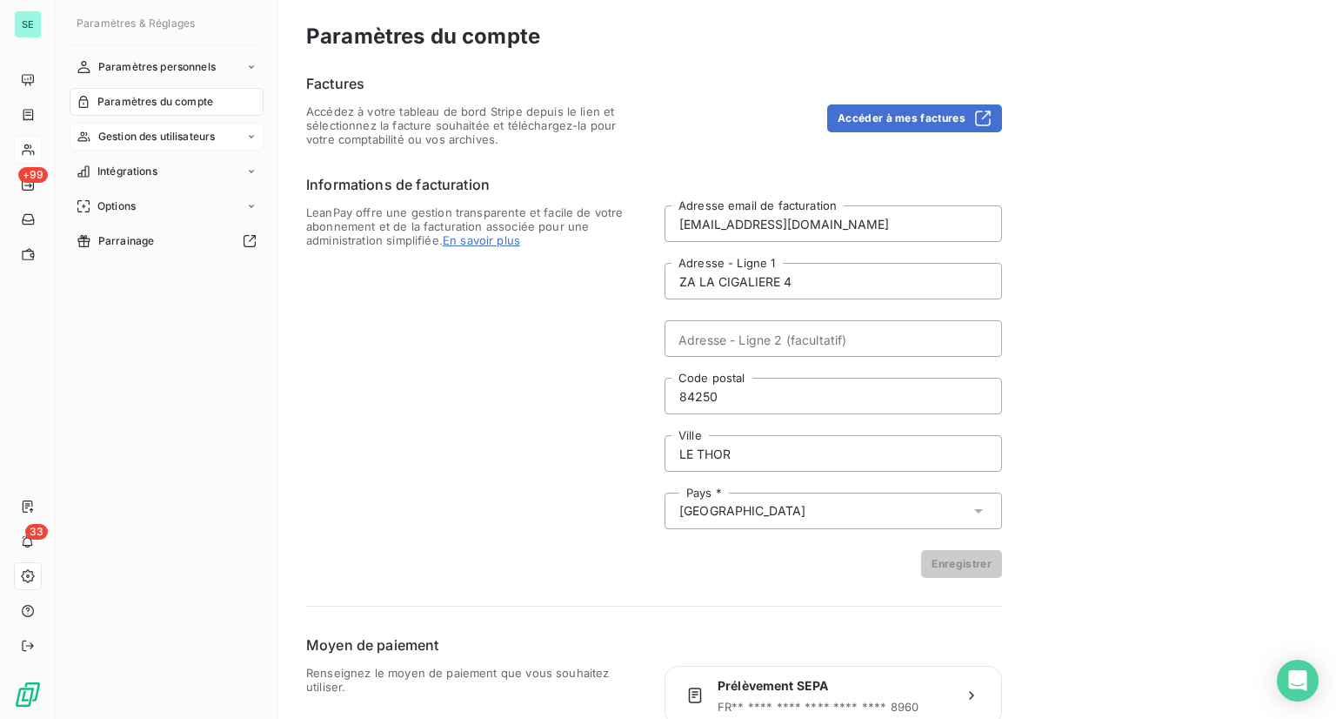
click at [181, 144] on div "Gestion des utilisateurs" at bounding box center [167, 137] width 194 height 28
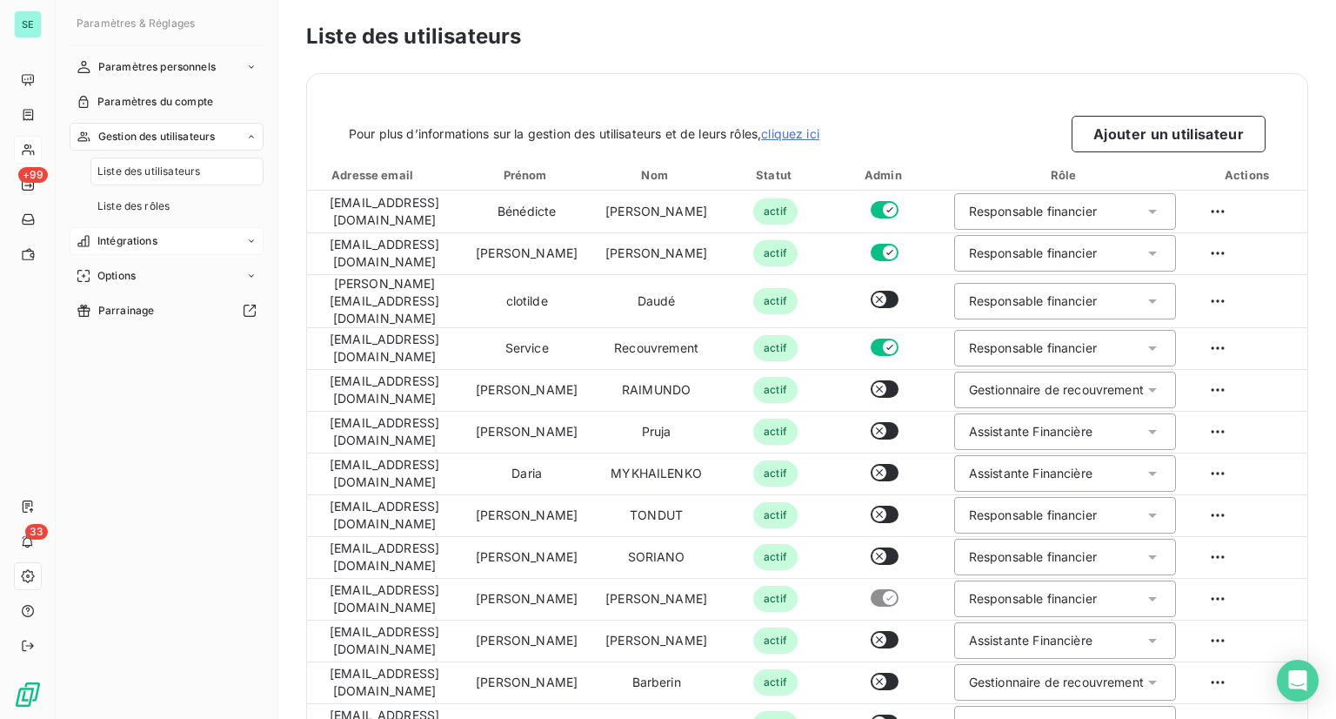
click at [153, 243] on span "Intégrations" at bounding box center [127, 241] width 60 height 16
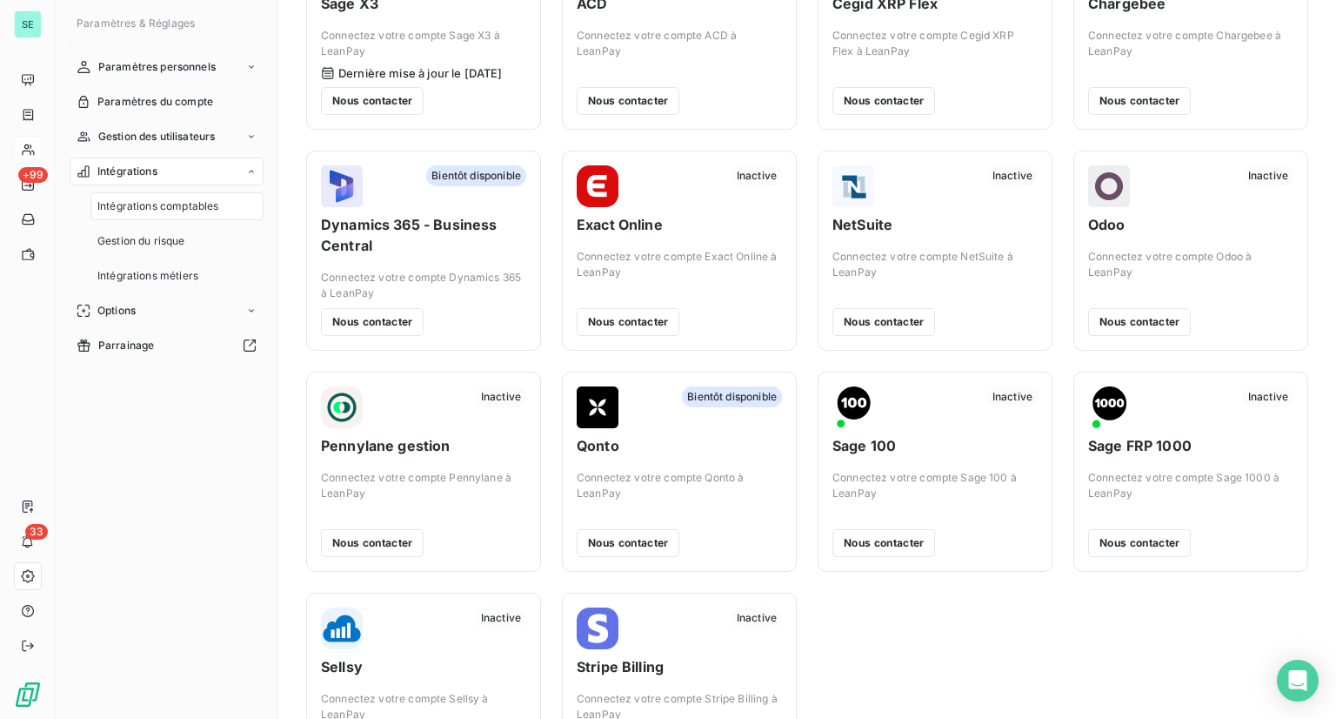
scroll to position [174, 0]
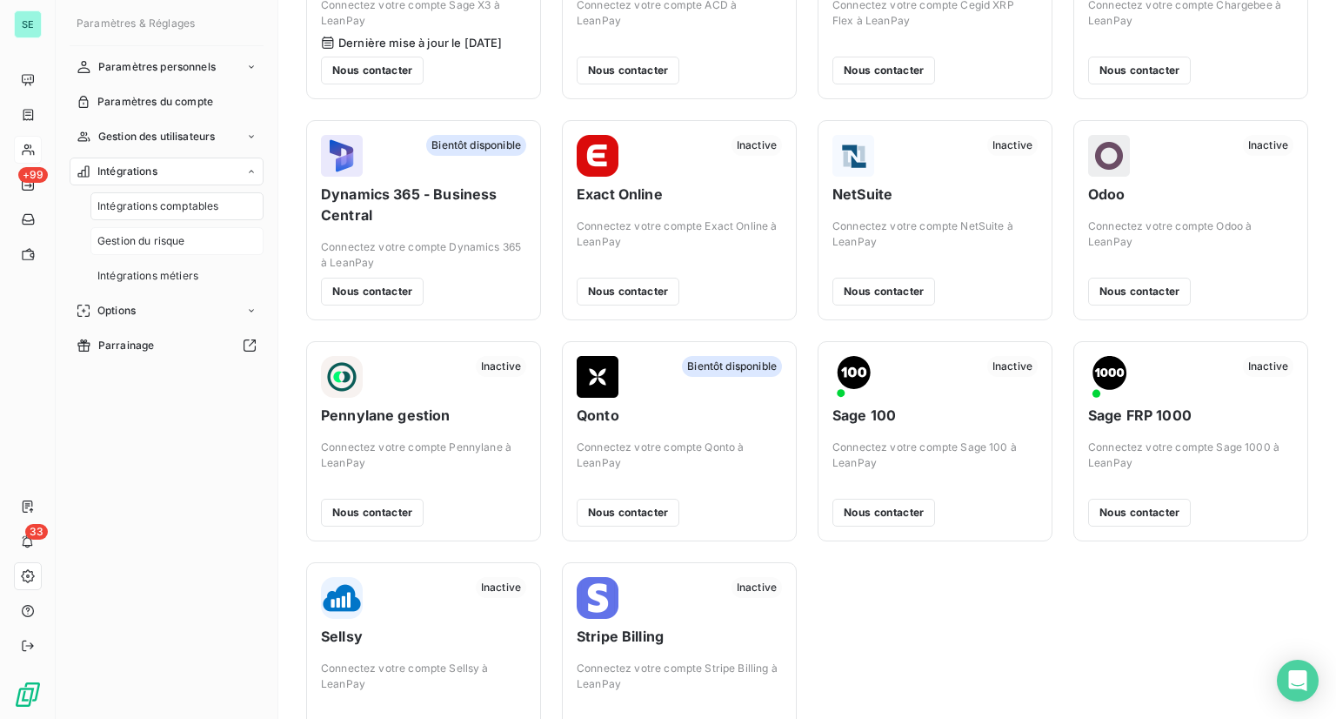
click at [169, 244] on span "Gestion du risque" at bounding box center [141, 241] width 88 height 16
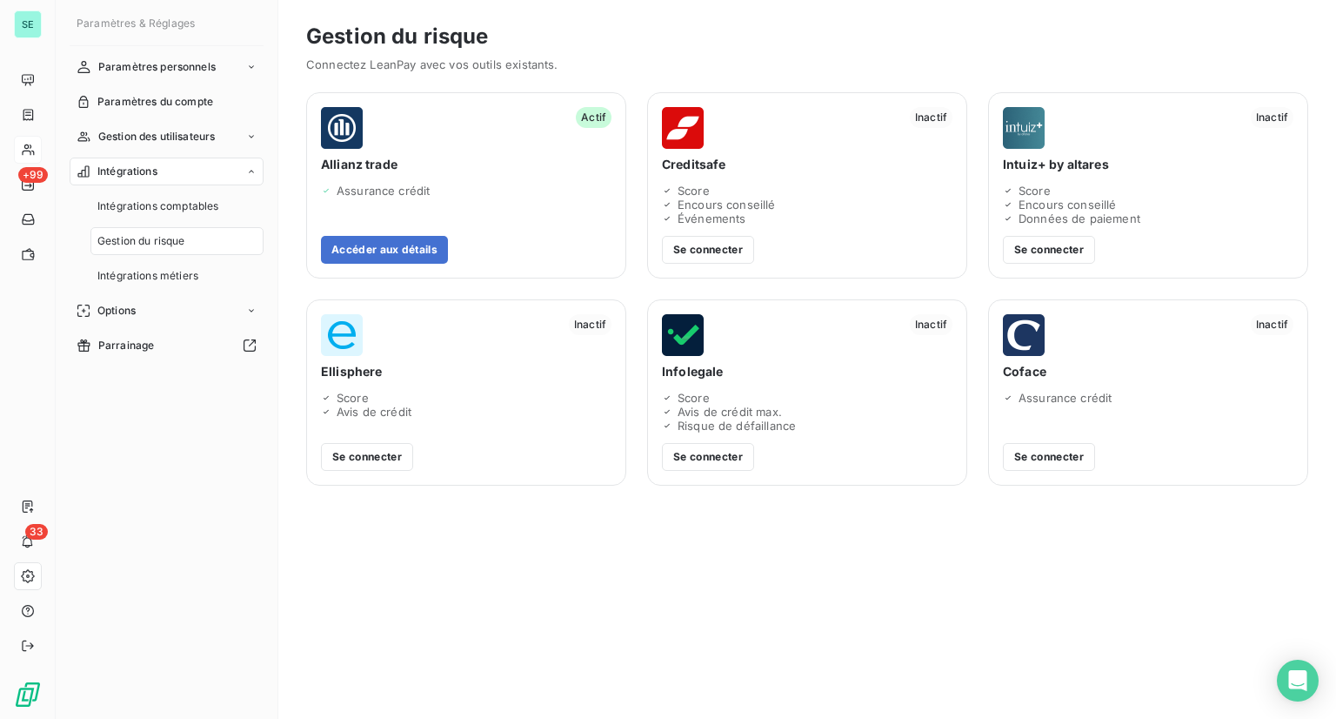
click at [217, 544] on div "Paramètres personnels Paramètres du compte Gestion des utilisateurs Intégration…" at bounding box center [167, 370] width 194 height 634
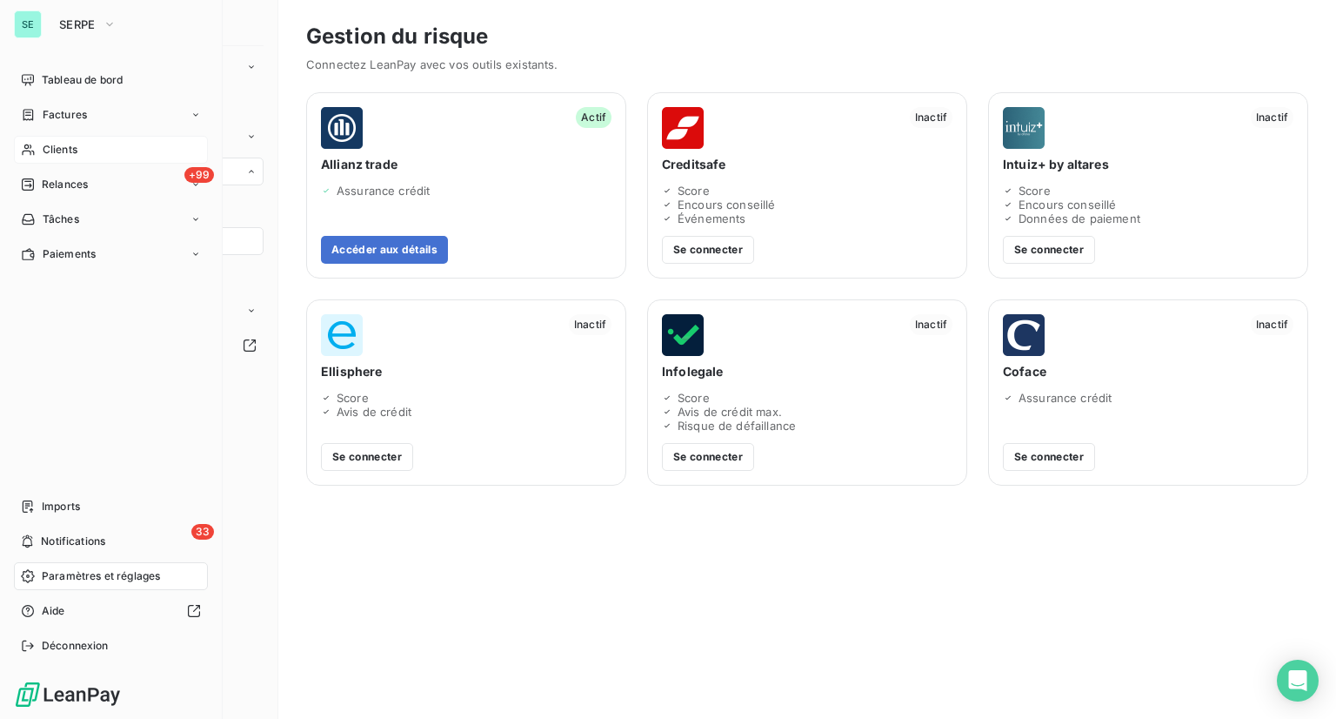
click at [70, 151] on span "Clients" at bounding box center [60, 150] width 35 height 16
